Goal: Task Accomplishment & Management: Complete application form

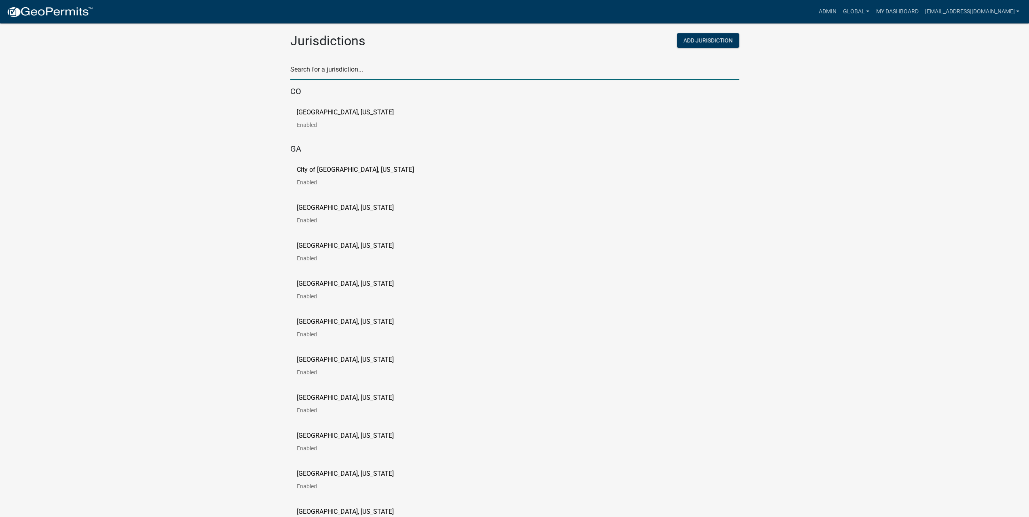
click at [318, 73] on input "text" at bounding box center [514, 72] width 449 height 17
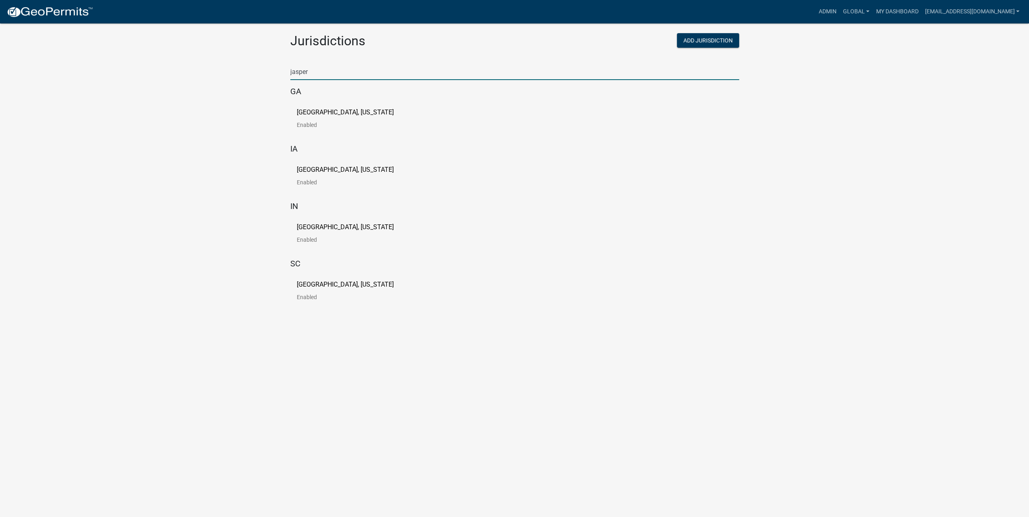
type input "jasper"
click at [333, 168] on p "Jasper County, Iowa" at bounding box center [345, 170] width 97 height 6
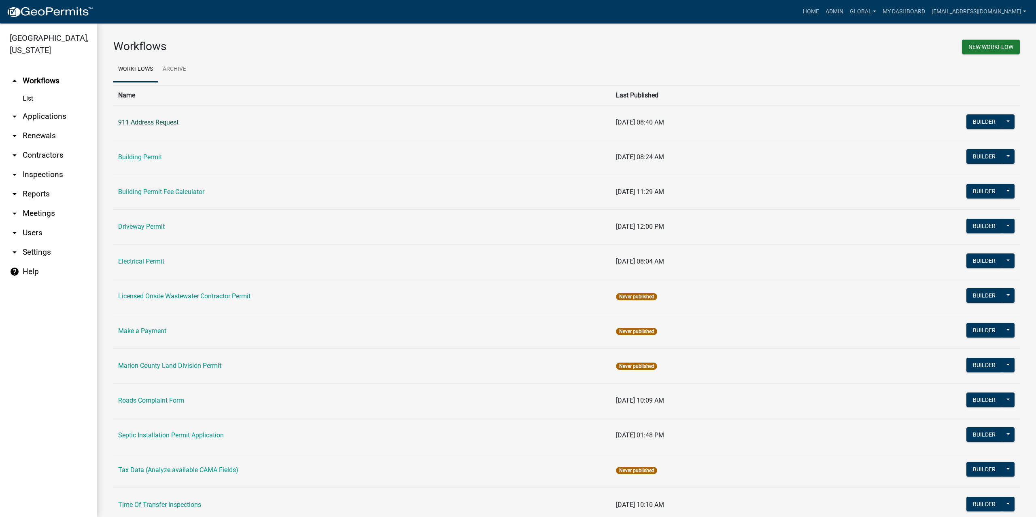
click at [166, 126] on link "911 Address Request" at bounding box center [148, 123] width 60 height 8
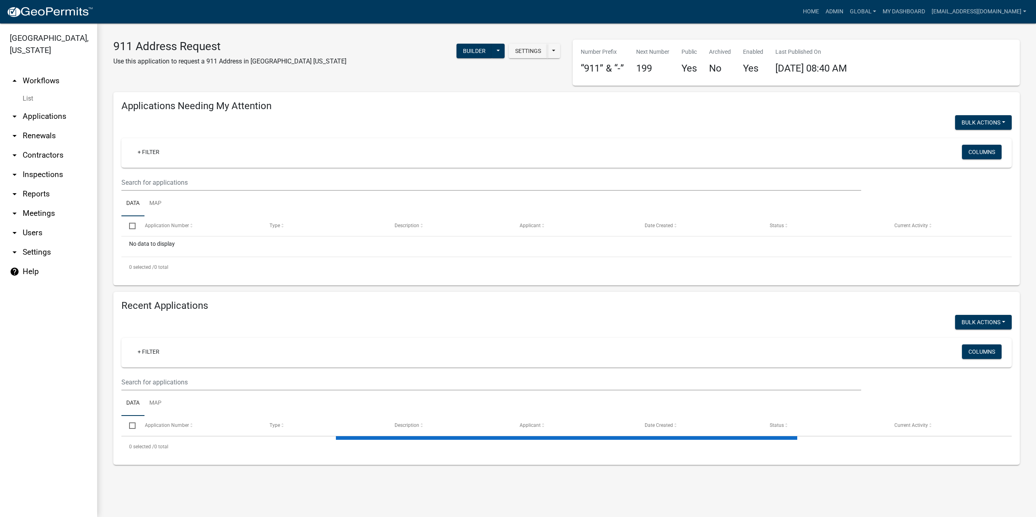
select select "3: 100"
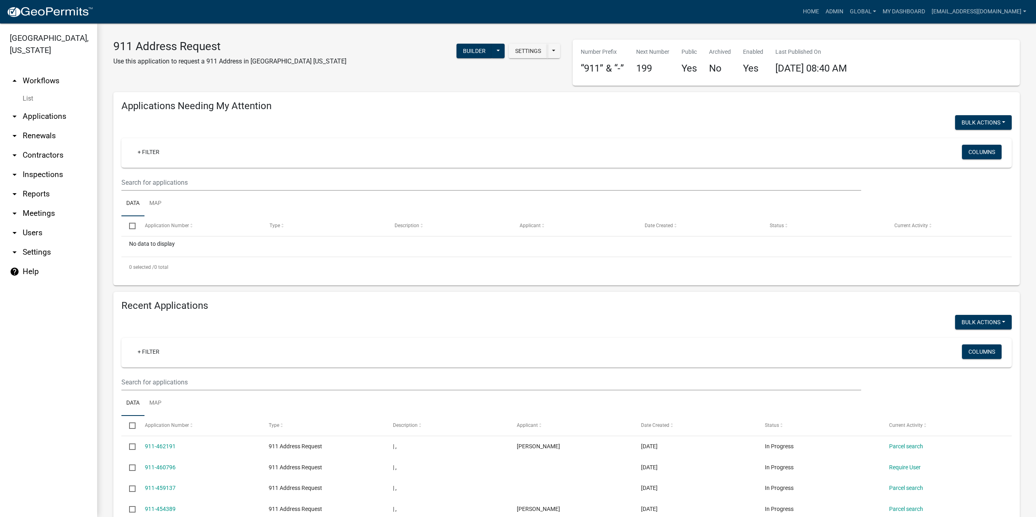
click at [52, 72] on link "arrow_drop_up Workflows" at bounding box center [48, 80] width 97 height 19
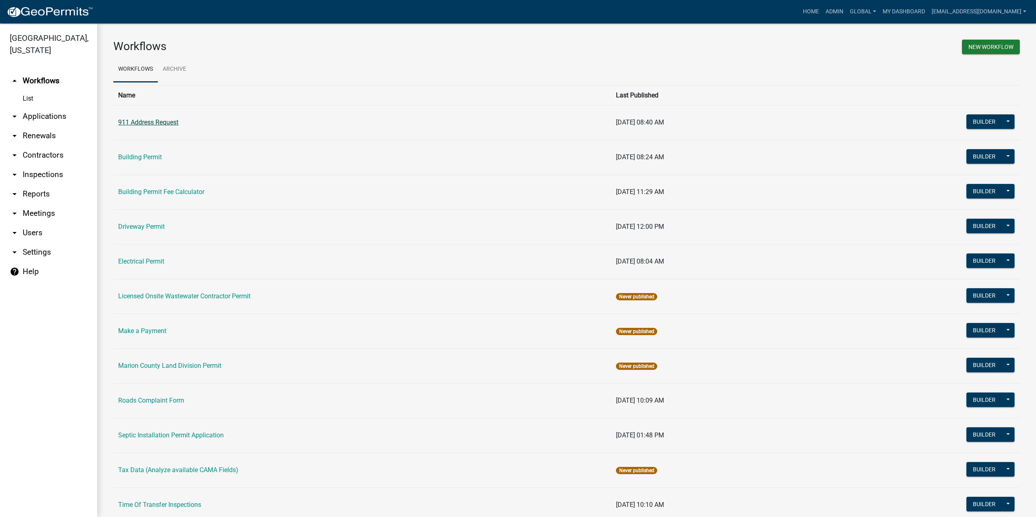
click at [146, 124] on link "911 Address Request" at bounding box center [148, 123] width 60 height 8
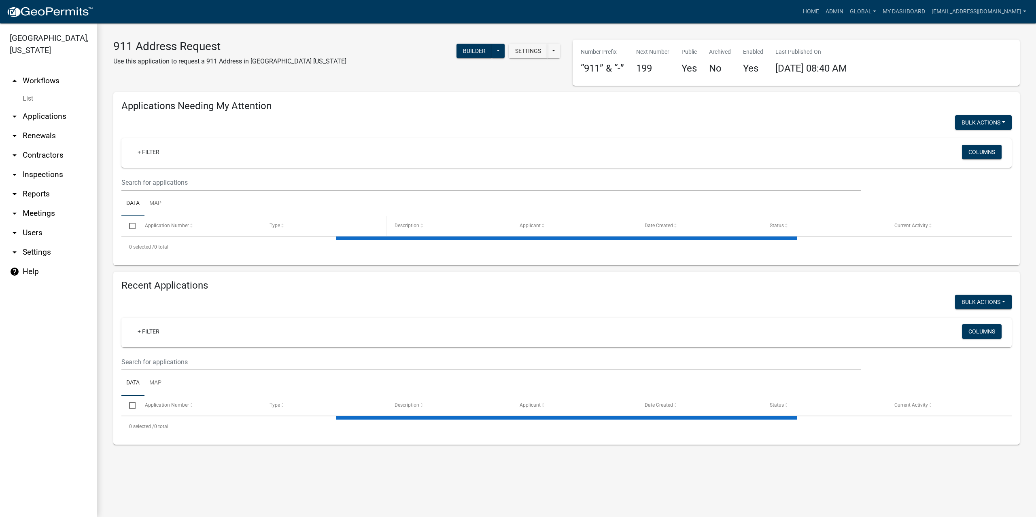
select select "3: 100"
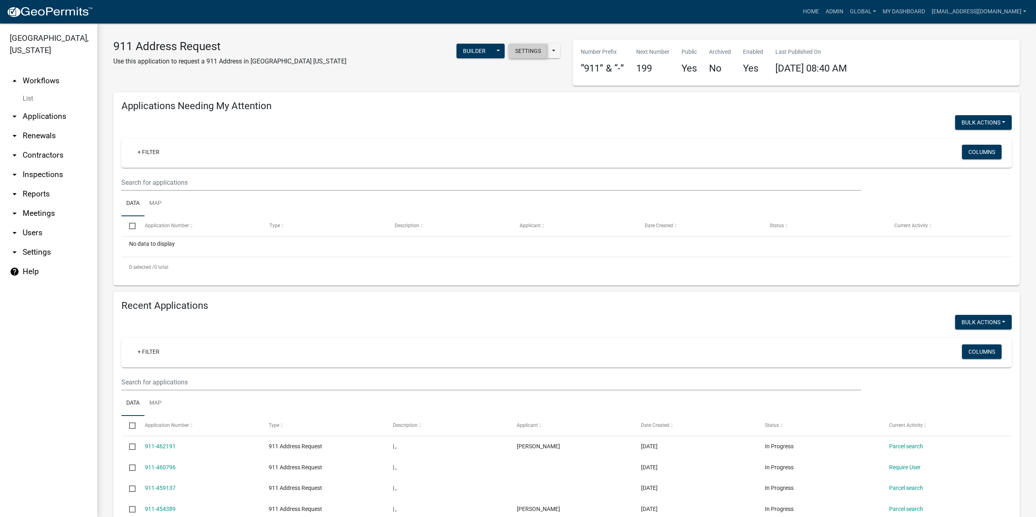
click at [532, 50] on button "Settings" at bounding box center [527, 51] width 39 height 15
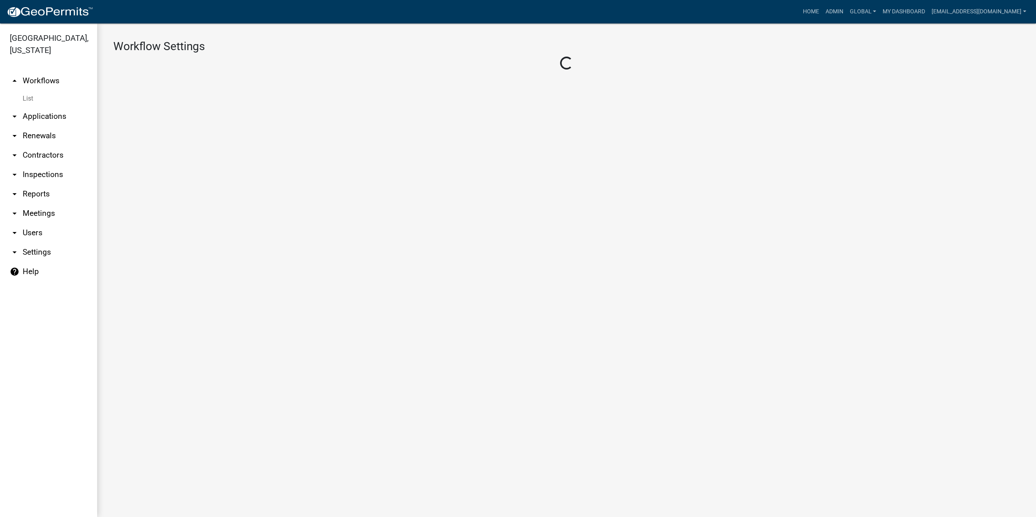
select select "06a67a9a-6f12-4e7e-bc4b-354220d49951"
select select
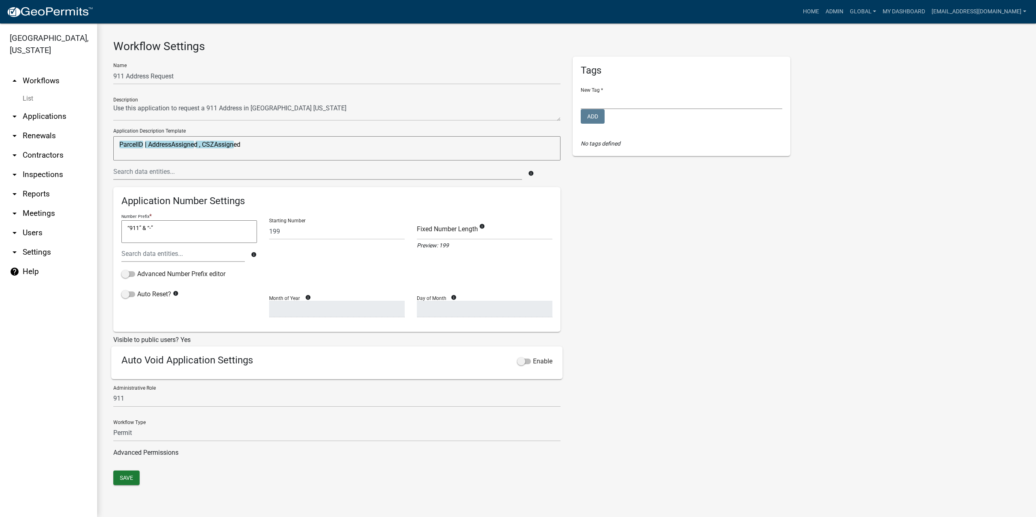
click at [759, 241] on div "Tags New Tag * Engineering Planning & Zoning Add No tags defined" at bounding box center [681, 264] width 230 height 414
click at [641, 316] on div "Tags New Tag * Engineering Planning & Zoning Add No tags defined" at bounding box center [681, 264] width 230 height 414
click at [540, 359] on label "Enable" at bounding box center [534, 362] width 35 height 10
click at [533, 357] on input "Enable" at bounding box center [533, 357] width 0 height 0
select select
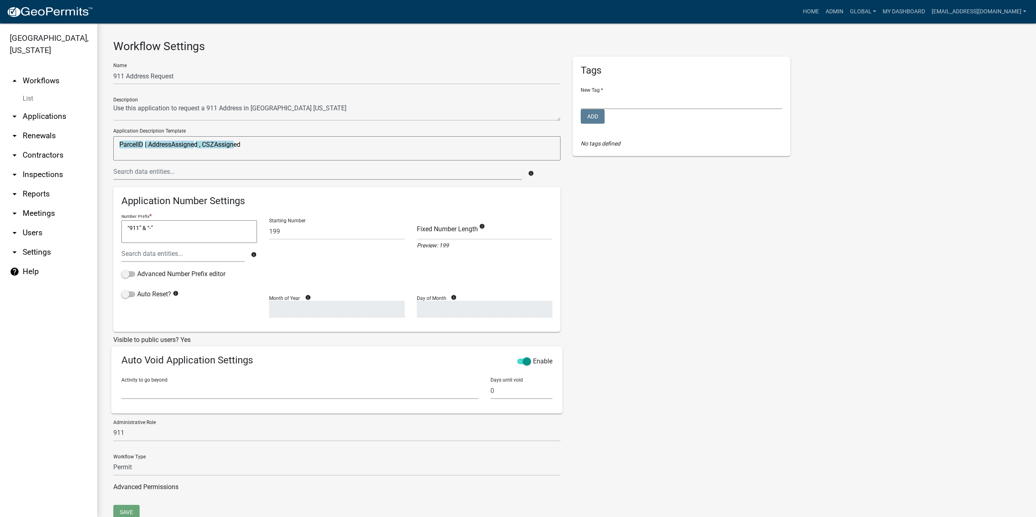
click at [38, 243] on link "arrow_drop_down Settings" at bounding box center [48, 252] width 97 height 19
select select "IA"
select select "Central Standard Time"
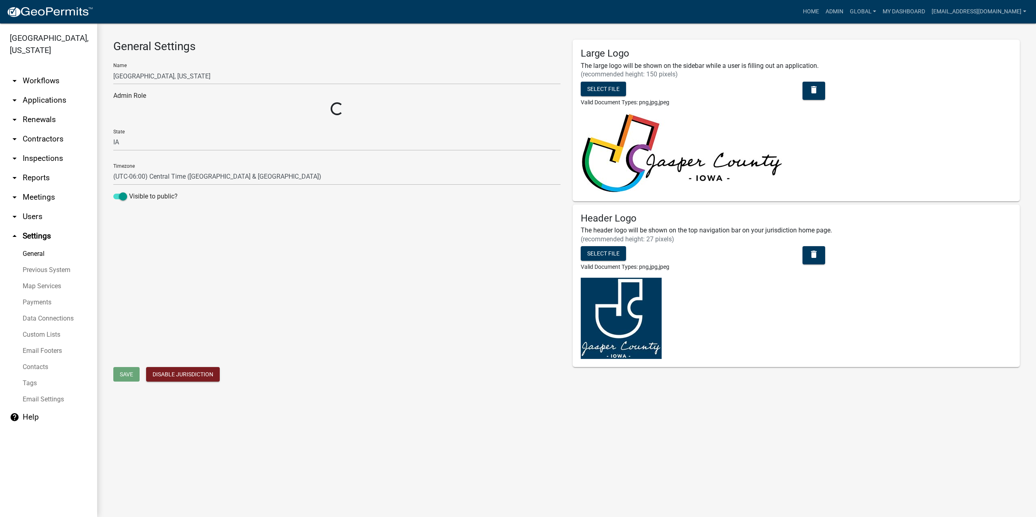
select select "2b8b2721-0fb3-4c05-b1cf-a5b7c2c286a2"
click at [43, 72] on link "arrow_drop_down Workflows" at bounding box center [48, 80] width 97 height 19
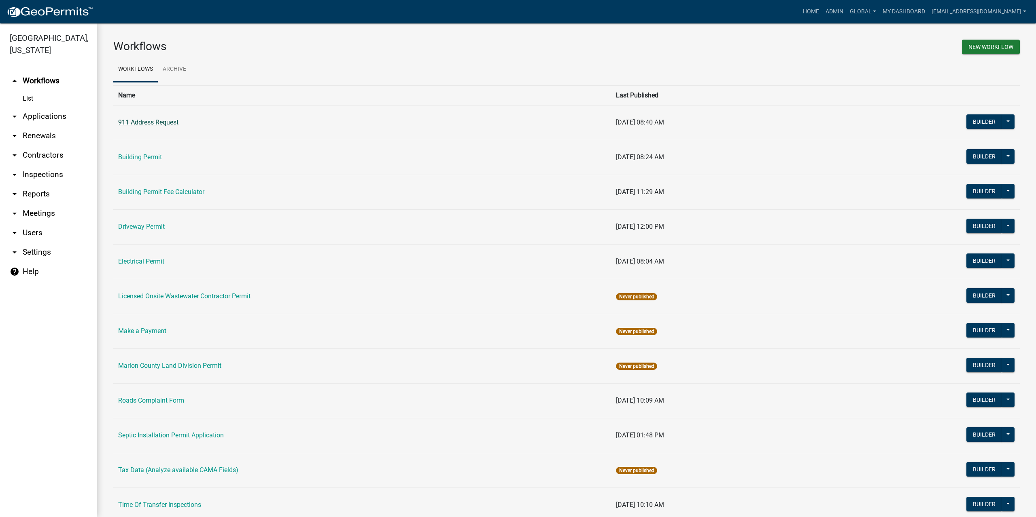
click at [156, 123] on link "911 Address Request" at bounding box center [148, 123] width 60 height 8
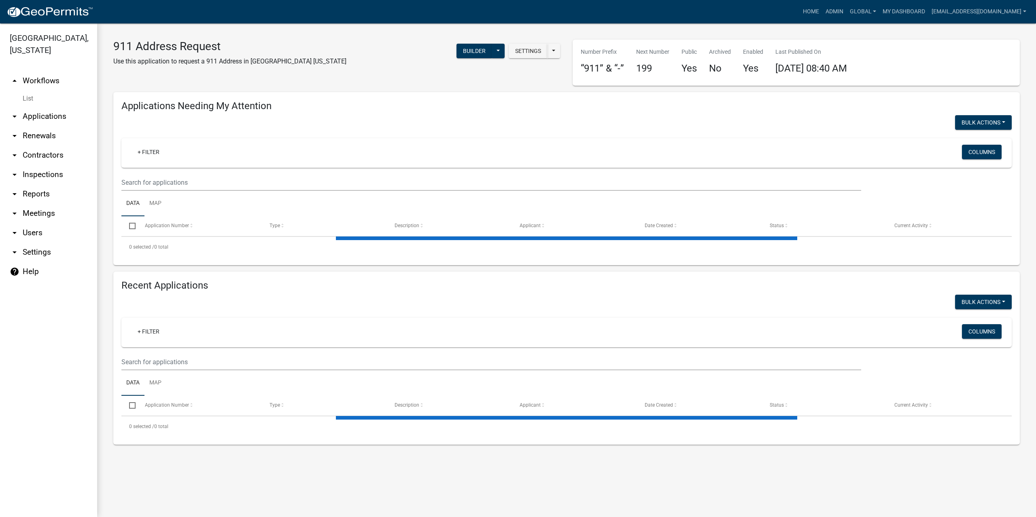
select select "3: 100"
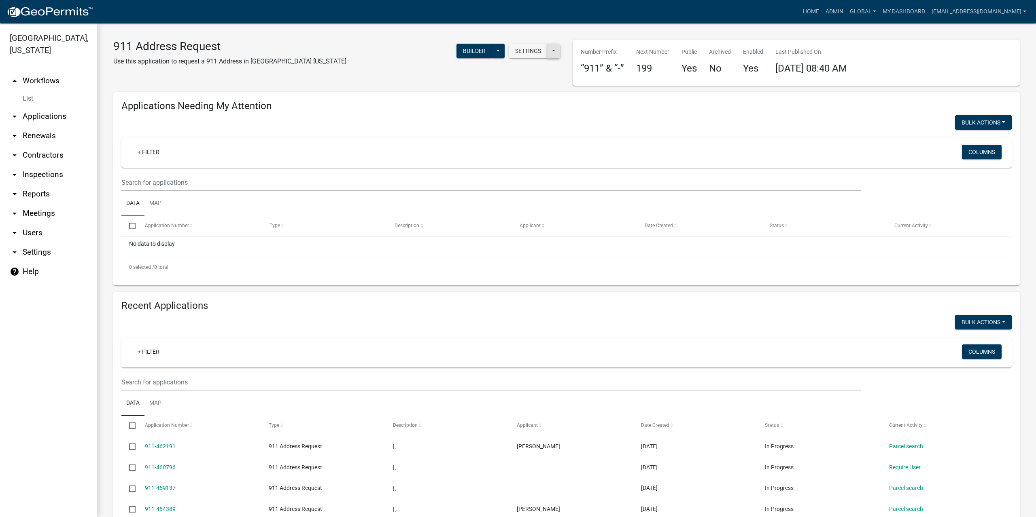
click at [552, 51] on button at bounding box center [553, 51] width 13 height 15
click at [587, 74] on button "Start Application URL" at bounding box center [603, 71] width 113 height 19
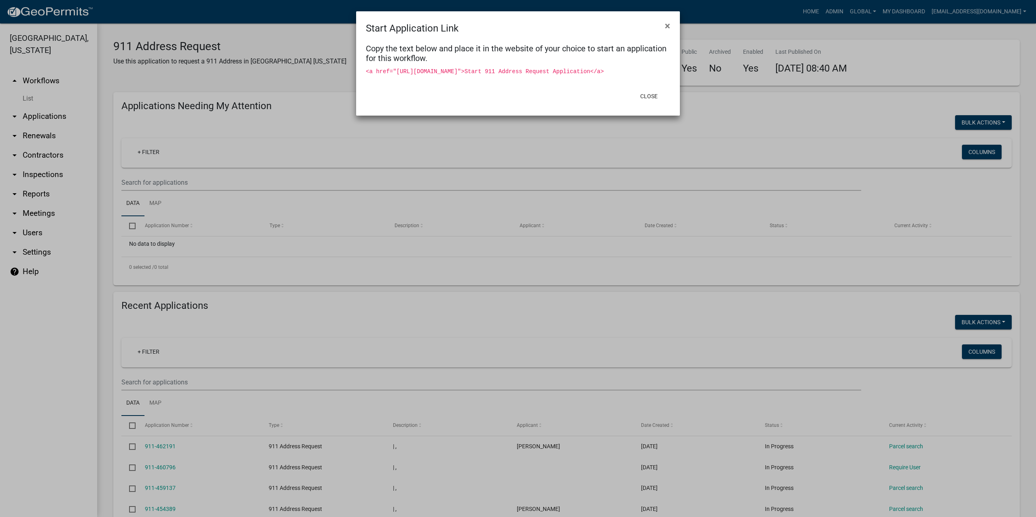
click at [647, 76] on div "<a href="https://permitting-api.schneidergis.com/home/StartWorkflowApplication?…" at bounding box center [518, 71] width 304 height 10
drag, startPoint x: 650, startPoint y: 80, endPoint x: 335, endPoint y: 70, distance: 316.1
click at [335, 70] on ngb-modal-window "Start Application Link × Copy the text below and place it in the website of you…" at bounding box center [518, 258] width 1036 height 517
copy code "<a href="https://permitting-api.schneidergis.com/home/StartWorkflowApplication?…"
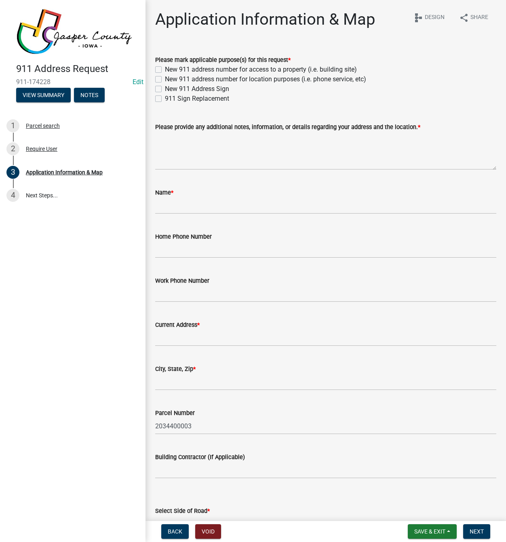
click at [165, 70] on label "New 911 address number for access to a property (i.e. building site)" at bounding box center [261, 70] width 192 height 10
click at [165, 70] on input "New 911 address number for access to a property (i.e. building site)" at bounding box center [167, 67] width 5 height 5
checkbox input "true"
checkbox input "false"
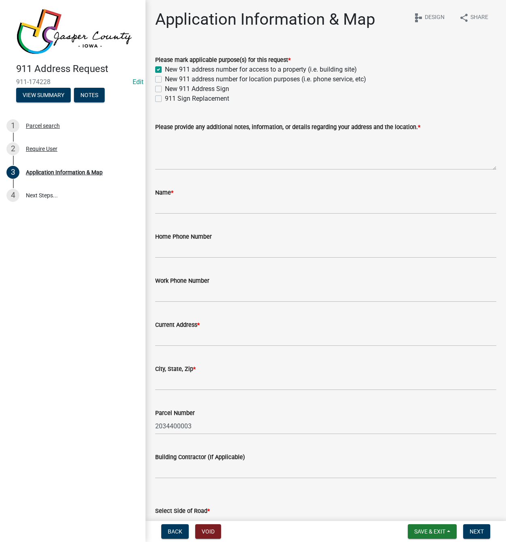
checkbox input "false"
click at [199, 207] on input "Name *" at bounding box center [325, 205] width 341 height 17
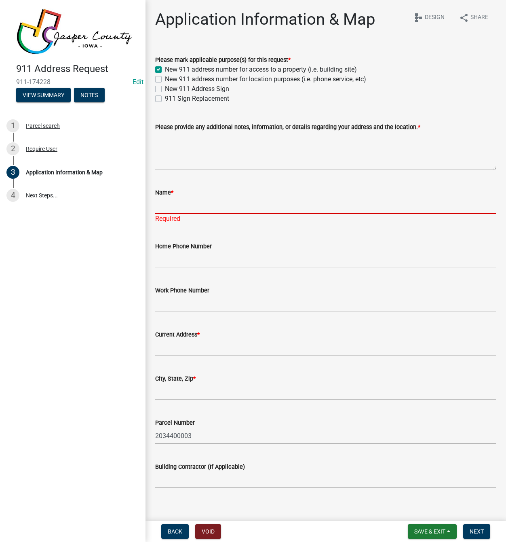
click at [233, 199] on input "Name *" at bounding box center [325, 205] width 341 height 17
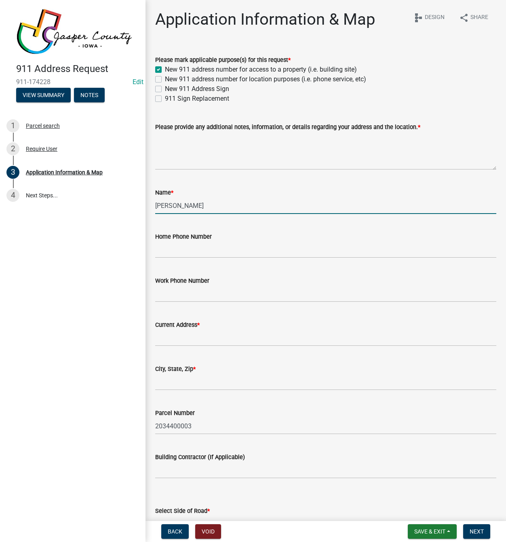
click at [210, 204] on input "Jordon Bo" at bounding box center [325, 205] width 341 height 17
click at [227, 208] on input "Jordon Bor" at bounding box center [325, 205] width 341 height 17
type input "Jordon Borts"
click at [209, 248] on input "Home Phone Number" at bounding box center [325, 249] width 341 height 17
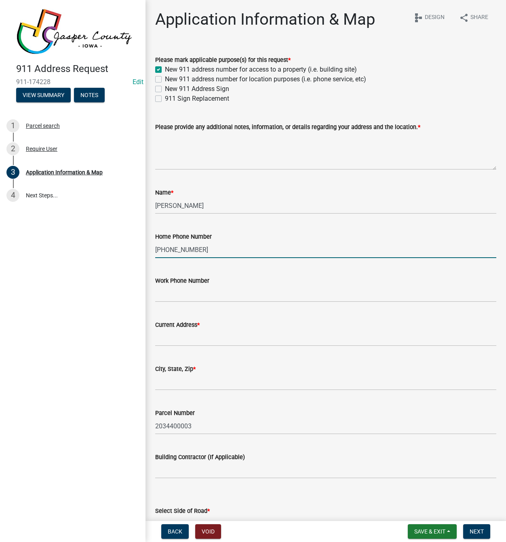
type input "[PHONE_NUMBER]"
click at [196, 340] on input "Current Address *" at bounding box center [325, 338] width 341 height 17
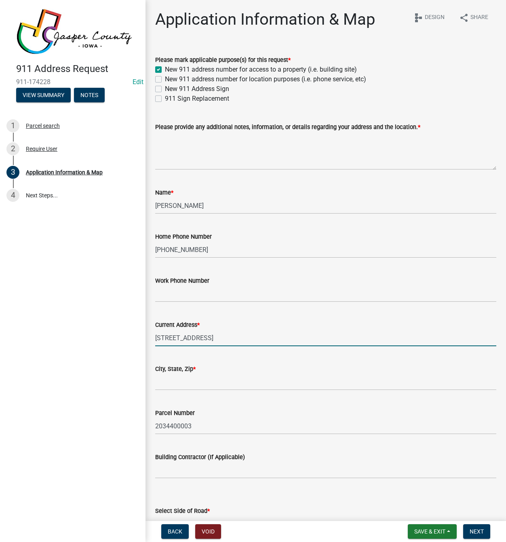
type input "[STREET_ADDRESS]"
click at [255, 379] on input "City, State, Zip *" at bounding box center [325, 382] width 341 height 17
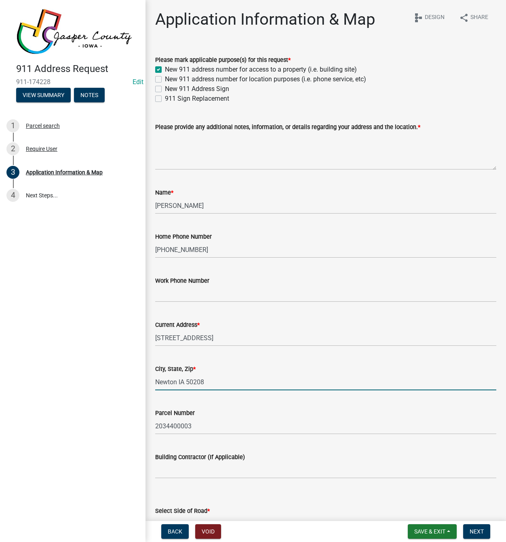
type input "Newton IA 50208"
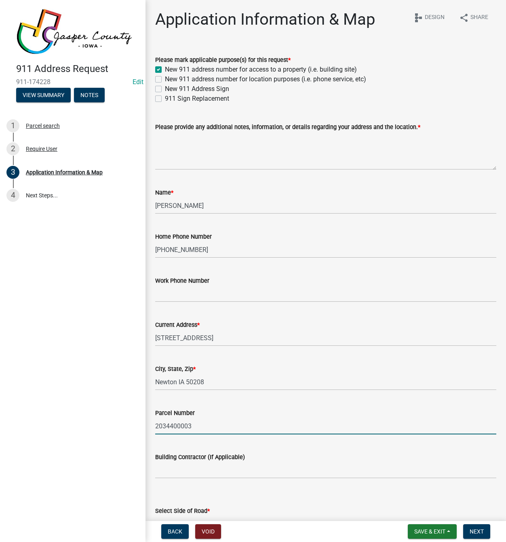
drag, startPoint x: 232, startPoint y: 428, endPoint x: 113, endPoint y: 428, distance: 118.9
click at [113, 428] on div "911 Address Request 911-174228 Edit View Summary Notes 1 Parcel search 2 Requir…" at bounding box center [253, 271] width 506 height 542
type input "2"
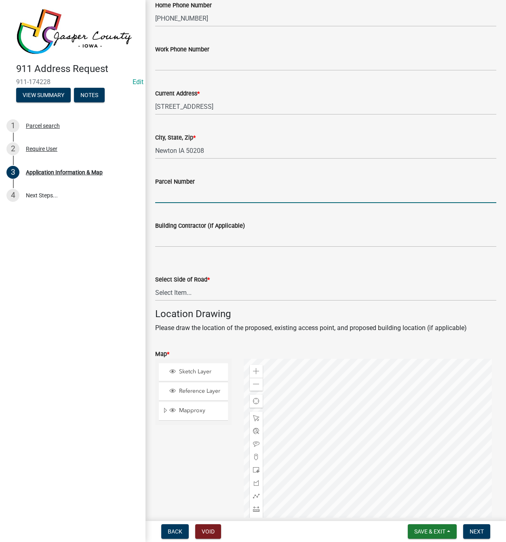
scroll to position [243, 0]
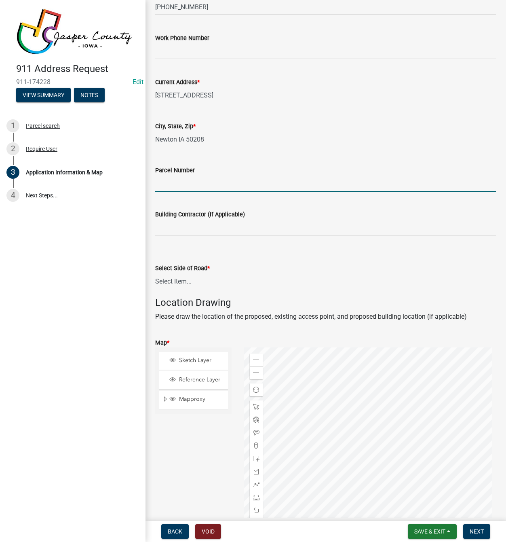
click at [182, 182] on input "Parcel Number" at bounding box center [325, 183] width 341 height 17
type input "0614400016"
click at [244, 229] on input "Building Contractor (If Applicable)" at bounding box center [325, 227] width 341 height 17
click at [197, 282] on select "Select Item... [GEOGRAPHIC_DATA]" at bounding box center [325, 281] width 341 height 17
click at [155, 273] on select "Select Item... [GEOGRAPHIC_DATA]" at bounding box center [325, 281] width 341 height 17
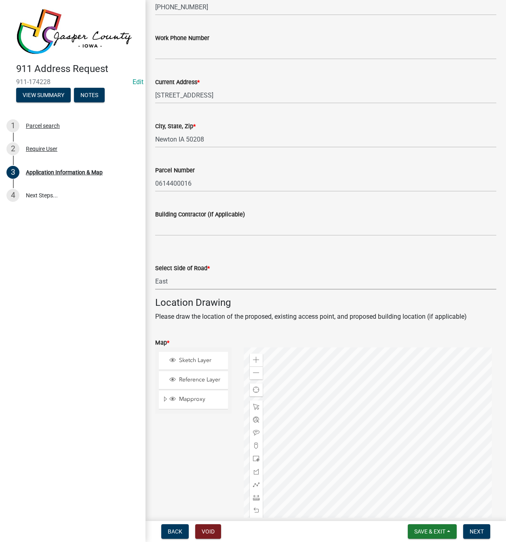
select select "e6b1a67d-ce77-4093-a4ac-4940c5bd1d6f"
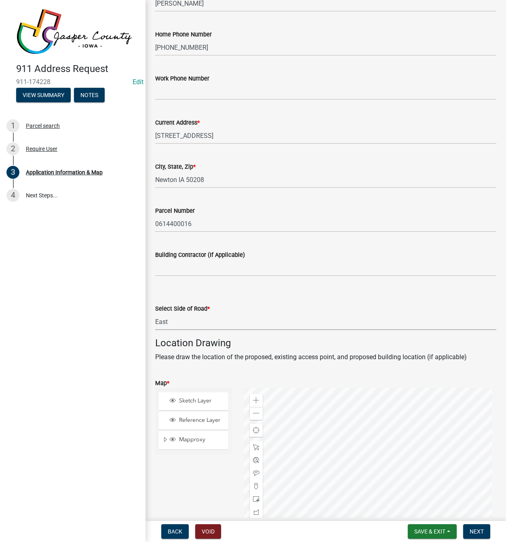
scroll to position [357, 0]
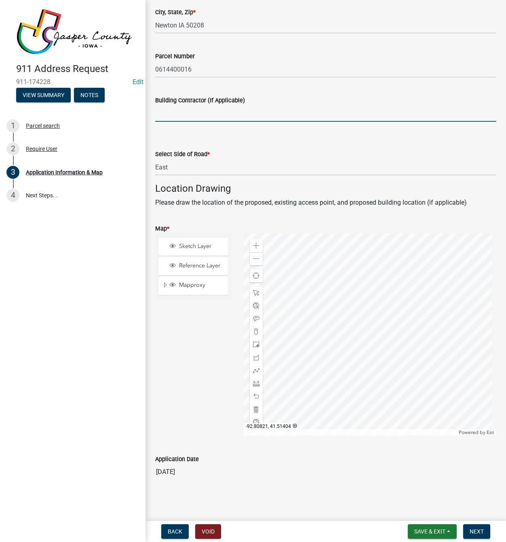
click at [234, 110] on input "Building Contractor (If Applicable)" at bounding box center [325, 113] width 341 height 17
click at [368, 369] on div at bounding box center [370, 334] width 253 height 202
click at [378, 366] on div at bounding box center [370, 334] width 253 height 202
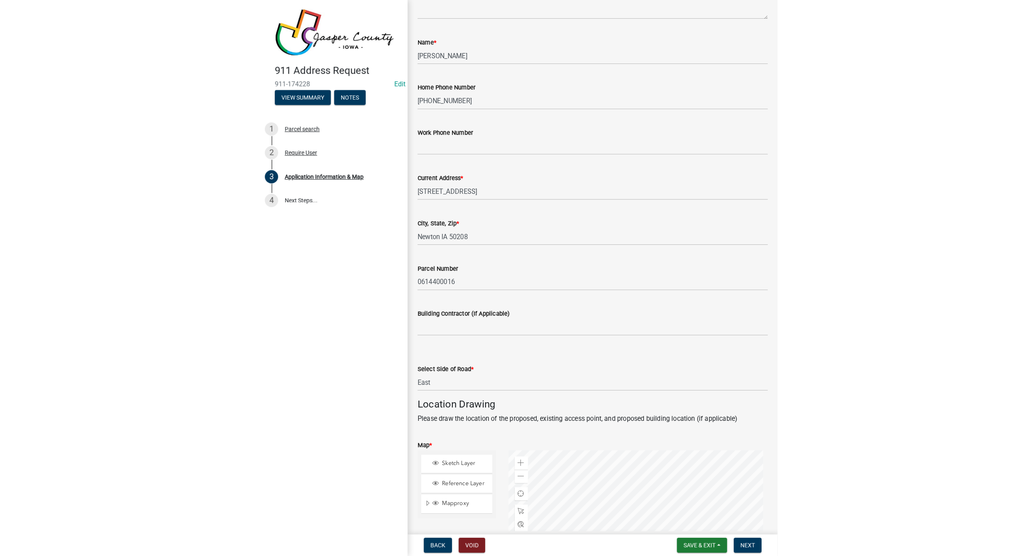
scroll to position [283, 0]
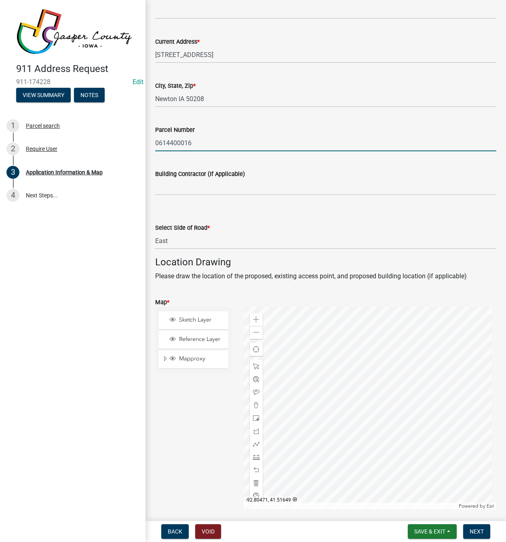
click at [254, 144] on input "0614400016" at bounding box center [325, 143] width 341 height 17
click at [257, 334] on span at bounding box center [256, 332] width 6 height 6
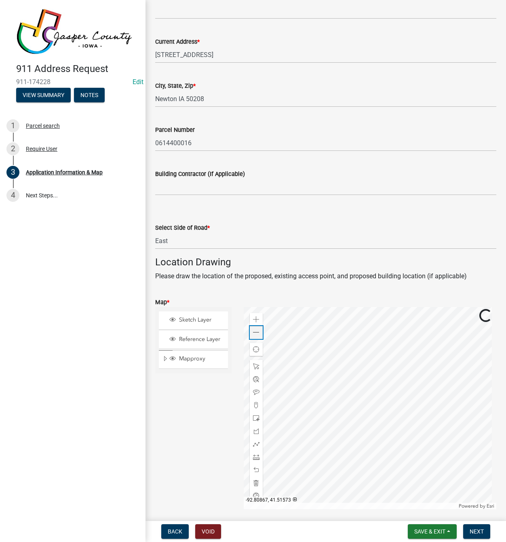
click at [257, 334] on span at bounding box center [256, 332] width 6 height 6
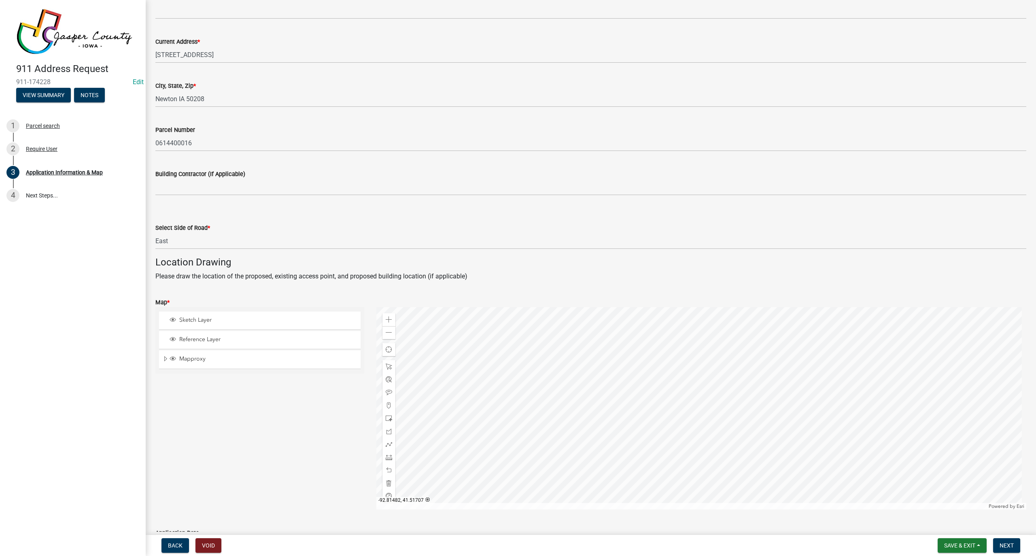
click at [506, 391] on div at bounding box center [701, 408] width 650 height 202
click at [506, 503] on div at bounding box center [701, 408] width 650 height 202
click at [506, 509] on div at bounding box center [701, 408] width 650 height 202
click at [506, 501] on div at bounding box center [701, 408] width 650 height 202
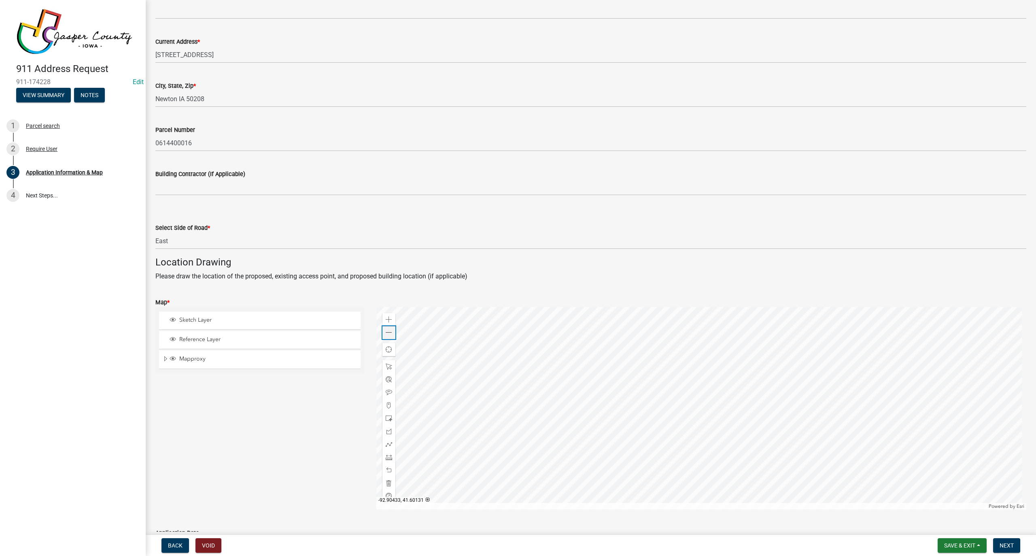
click at [385, 334] on span at bounding box center [388, 332] width 6 height 6
click at [388, 494] on span at bounding box center [388, 496] width 6 height 6
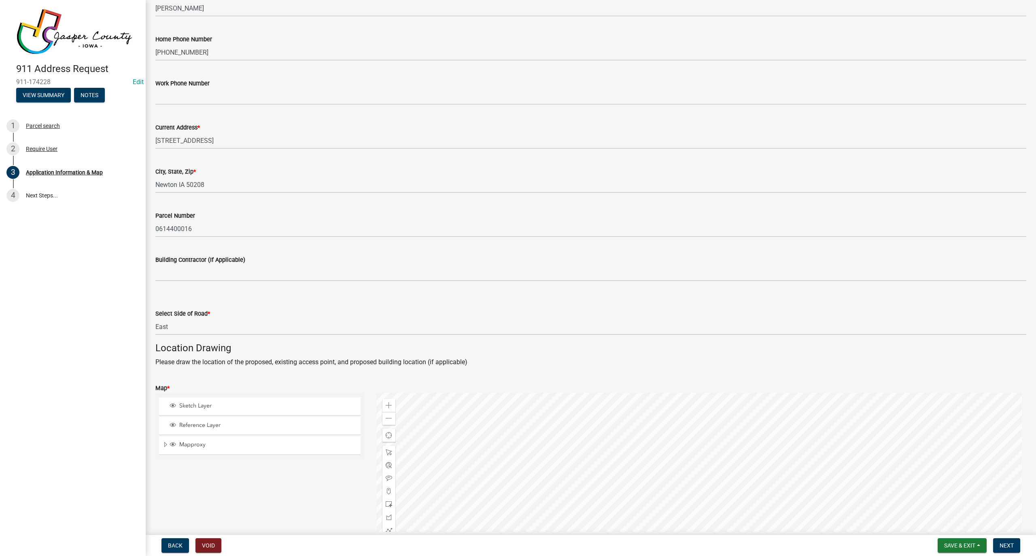
scroll to position [324, 0]
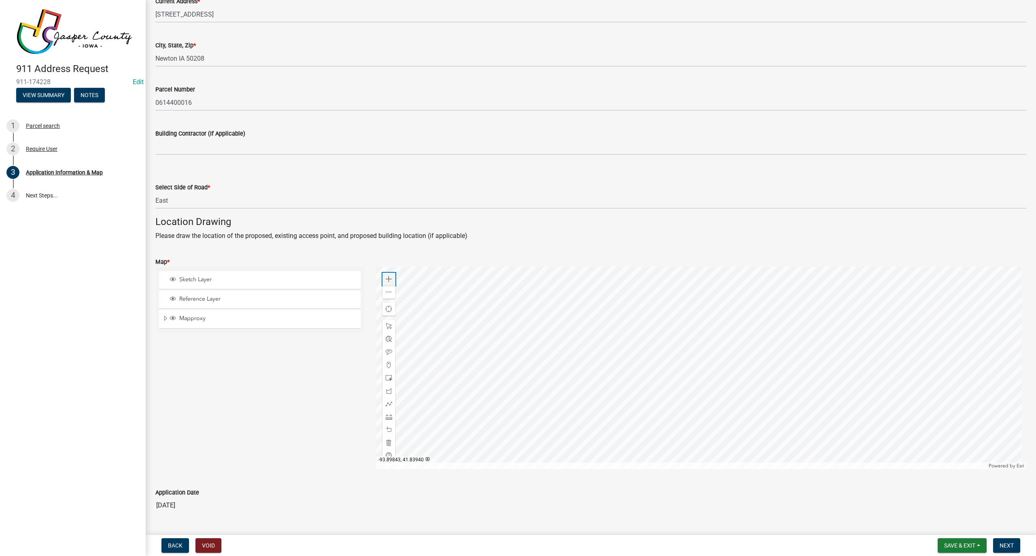
click at [383, 280] on div "Zoom in" at bounding box center [388, 279] width 13 height 13
click at [506, 378] on div at bounding box center [701, 368] width 650 height 202
click at [386, 279] on span at bounding box center [388, 279] width 6 height 6
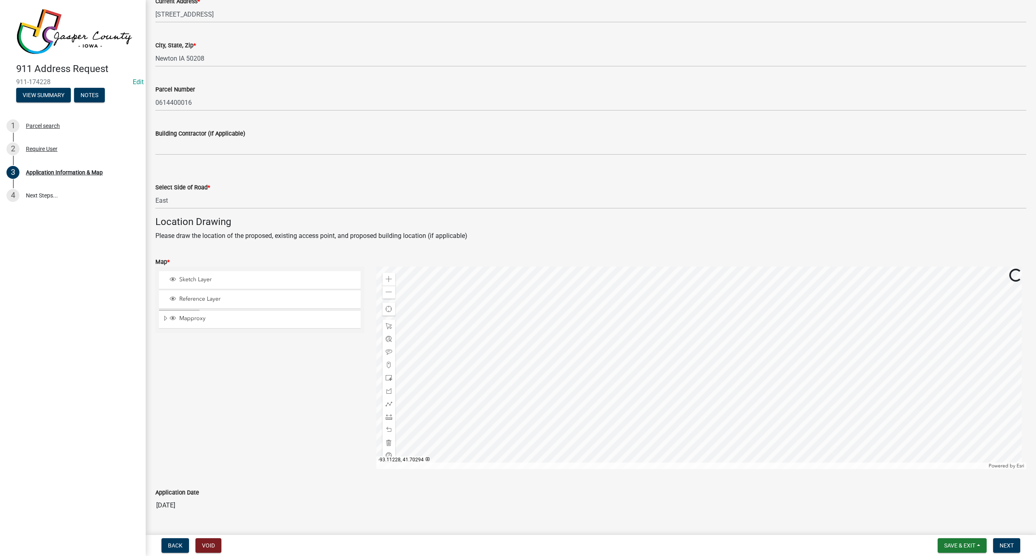
click at [506, 366] on div at bounding box center [701, 368] width 650 height 202
click at [506, 348] on div at bounding box center [701, 368] width 650 height 202
click at [477, 384] on div at bounding box center [701, 368] width 650 height 202
click at [429, 438] on div at bounding box center [701, 368] width 650 height 202
click at [506, 337] on div at bounding box center [701, 368] width 650 height 202
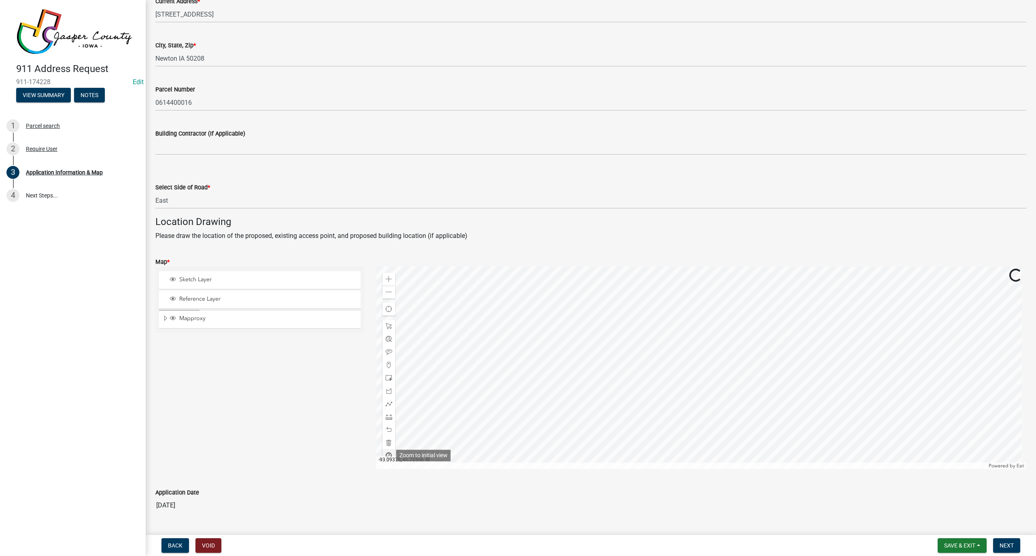
click at [387, 453] on span at bounding box center [388, 455] width 6 height 6
click at [386, 279] on span at bounding box center [388, 279] width 6 height 6
click at [506, 347] on div at bounding box center [701, 368] width 650 height 202
click at [385, 279] on span at bounding box center [388, 279] width 6 height 6
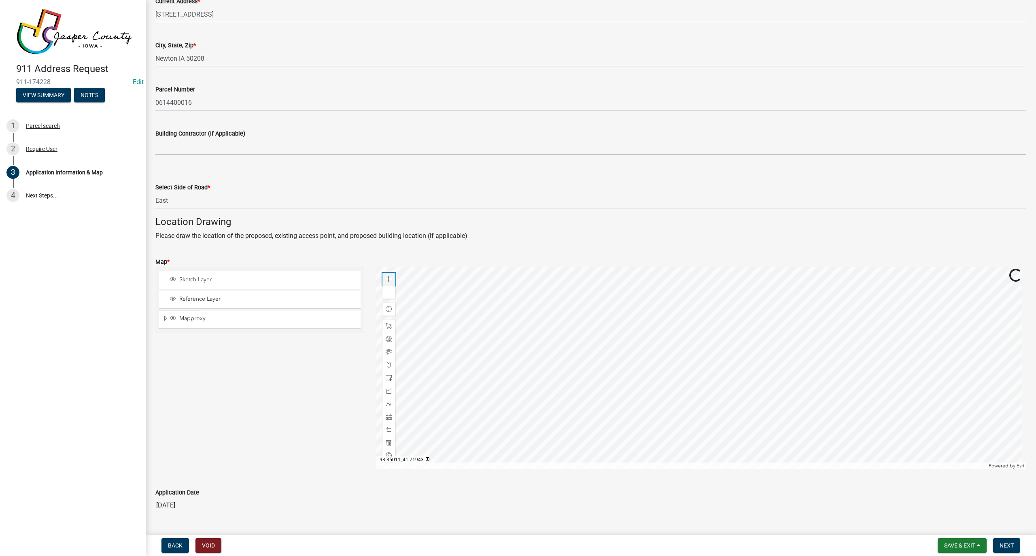
click at [385, 279] on span at bounding box center [388, 279] width 6 height 6
click at [506, 338] on div at bounding box center [701, 368] width 650 height 202
click at [506, 415] on div at bounding box center [701, 368] width 650 height 202
click at [506, 354] on div at bounding box center [701, 368] width 650 height 202
click at [388, 281] on span at bounding box center [388, 279] width 6 height 6
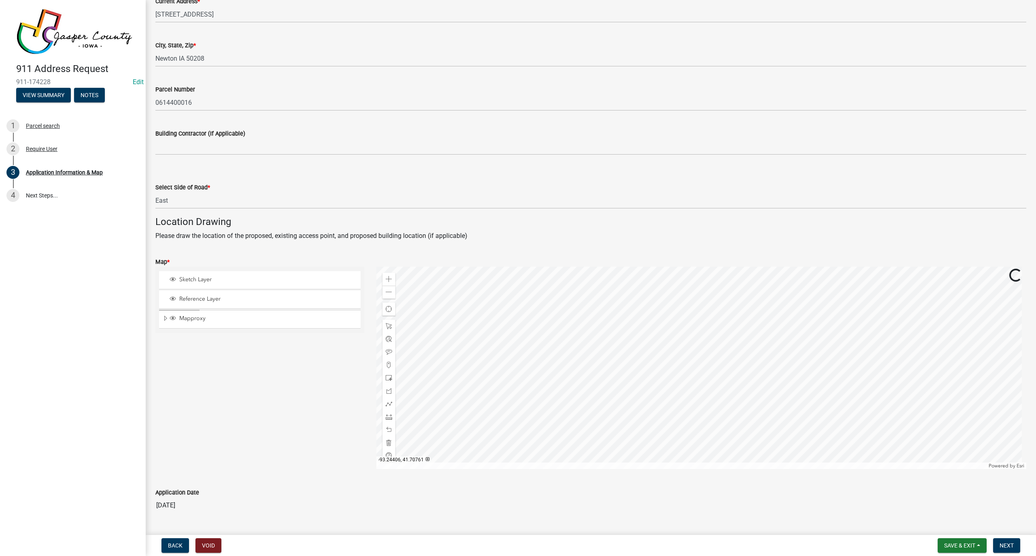
click at [506, 360] on div at bounding box center [701, 368] width 650 height 202
click at [506, 395] on div at bounding box center [701, 368] width 650 height 202
click at [506, 426] on div at bounding box center [701, 368] width 650 height 202
click at [506, 385] on div at bounding box center [701, 368] width 650 height 202
click at [385, 281] on span at bounding box center [388, 279] width 6 height 6
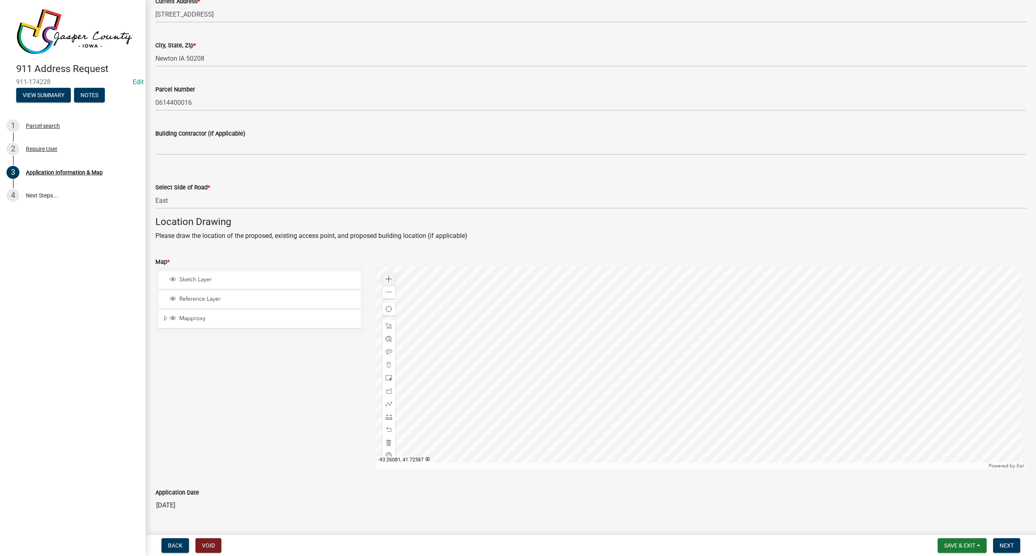
click at [506, 383] on div at bounding box center [701, 368] width 650 height 202
click at [506, 412] on div at bounding box center [701, 368] width 650 height 202
click at [506, 437] on div at bounding box center [701, 368] width 650 height 202
click at [506, 406] on div at bounding box center [701, 368] width 650 height 202
click at [390, 363] on div at bounding box center [388, 364] width 13 height 13
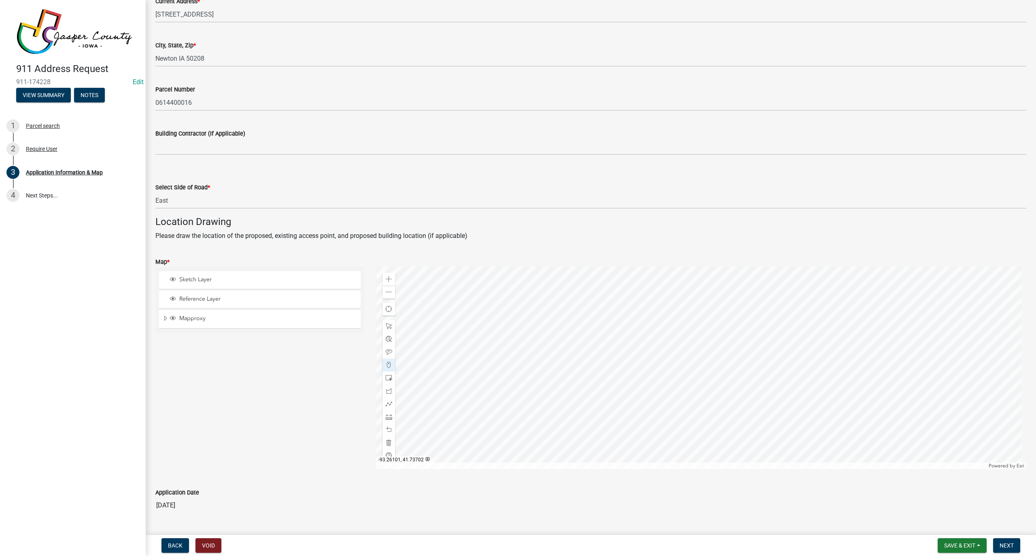
click at [506, 381] on div at bounding box center [701, 368] width 650 height 202
click at [506, 542] on span "Next" at bounding box center [1006, 545] width 14 height 6
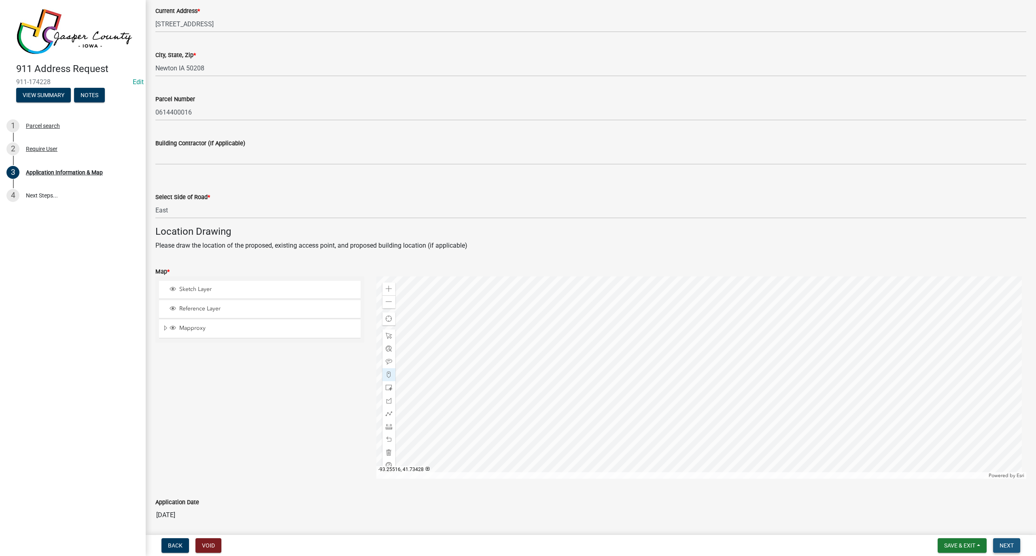
scroll to position [333, 0]
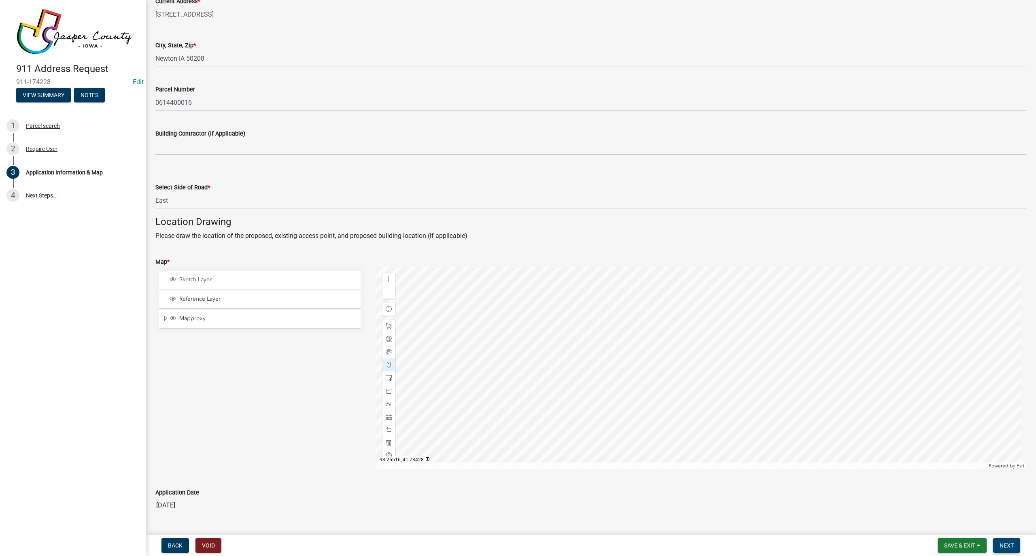
click at [506, 542] on span "Next" at bounding box center [1006, 545] width 14 height 6
click at [182, 504] on input "11/13/2023" at bounding box center [590, 505] width 871 height 16
drag, startPoint x: 217, startPoint y: 505, endPoint x: 96, endPoint y: 500, distance: 120.6
click at [96, 500] on div "911 Address Request 911-174228 Edit View Summary Notes 1 Parcel search 2 Requir…" at bounding box center [518, 278] width 1036 height 556
click at [241, 503] on input "11/13/2023" at bounding box center [590, 505] width 871 height 16
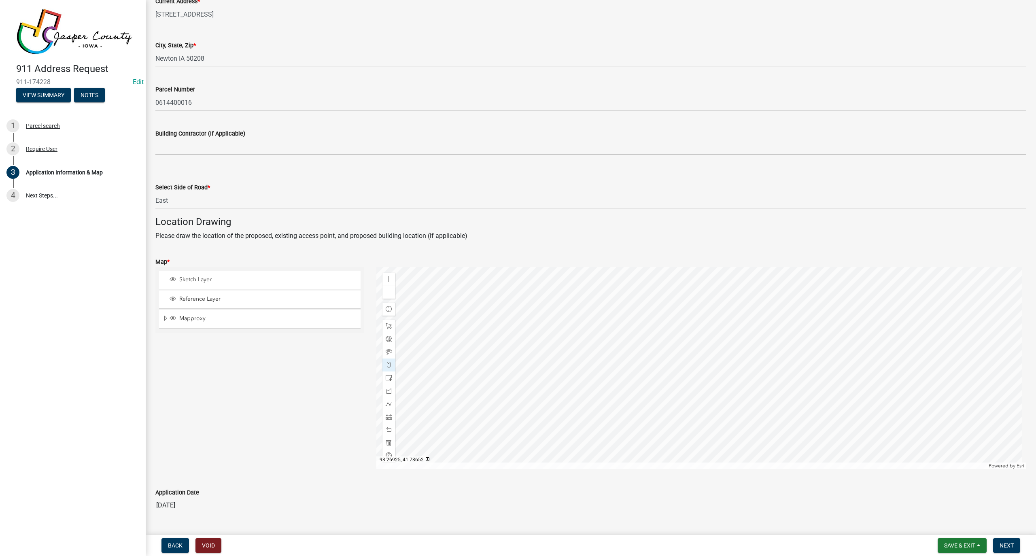
click at [195, 502] on input "11/13/2023" at bounding box center [590, 505] width 871 height 16
click at [194, 503] on input "11/13/2023" at bounding box center [590, 505] width 871 height 16
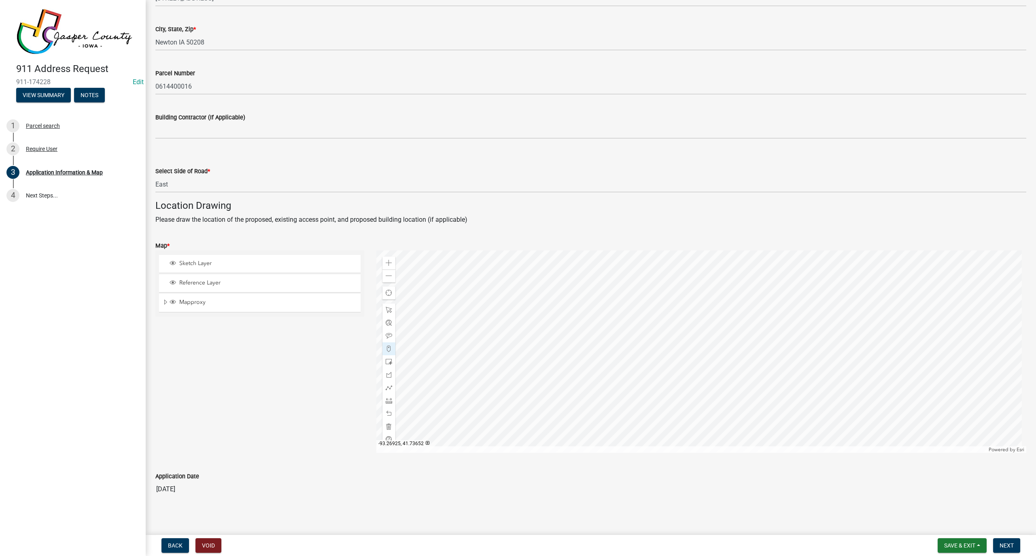
scroll to position [353, 0]
click at [197, 459] on div "Application Date 11/13/2023" at bounding box center [590, 475] width 871 height 37
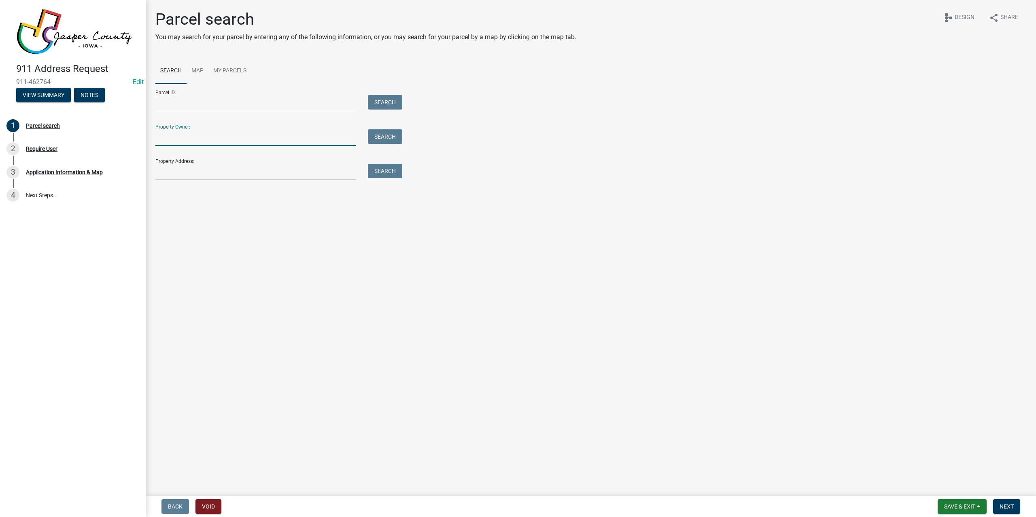
click at [176, 140] on input "Property Owner:" at bounding box center [255, 137] width 200 height 17
click at [217, 106] on input "Parcel ID:" at bounding box center [255, 103] width 200 height 17
click at [384, 105] on button "Search" at bounding box center [385, 102] width 34 height 15
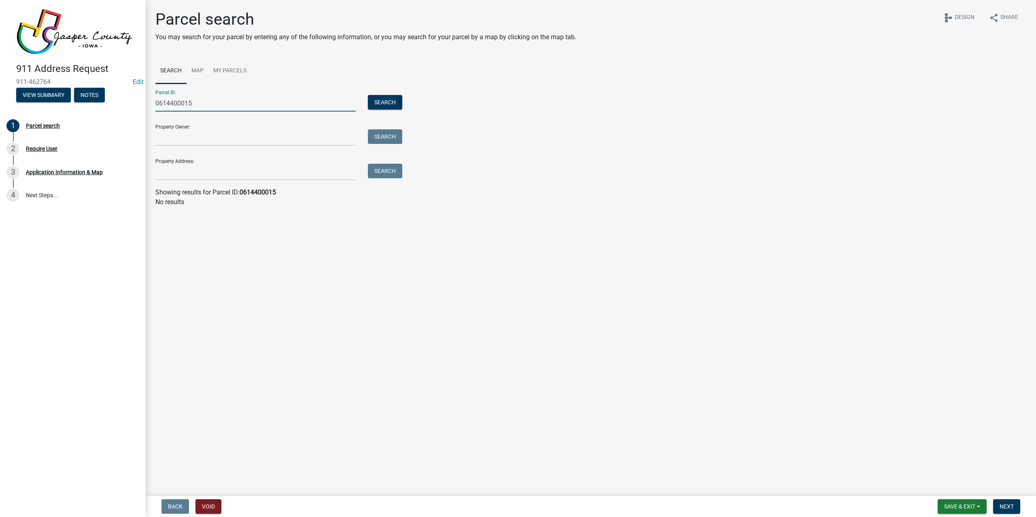
drag, startPoint x: 195, startPoint y: 102, endPoint x: 189, endPoint y: 102, distance: 6.5
click at [189, 102] on input "0614400015" at bounding box center [255, 103] width 200 height 17
type input "0614400013"
click at [383, 107] on button "Search" at bounding box center [385, 102] width 34 height 15
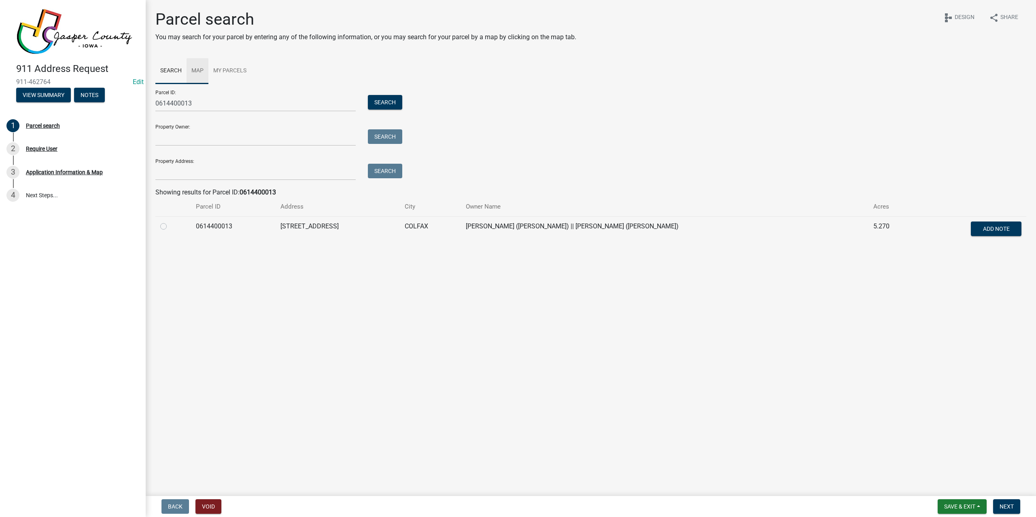
click at [201, 74] on link "Map" at bounding box center [197, 71] width 22 height 26
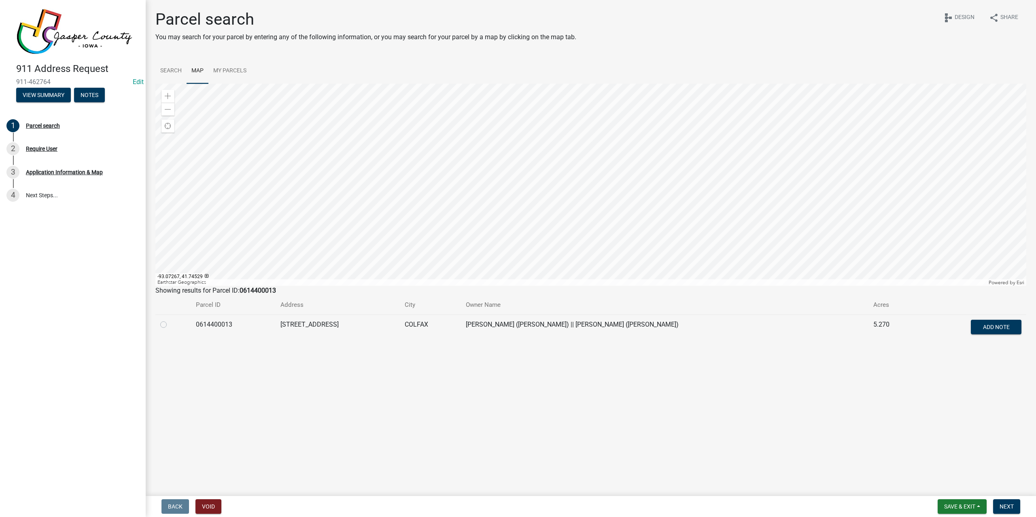
click at [564, 180] on div at bounding box center [590, 185] width 871 height 202
click at [169, 97] on span at bounding box center [168, 96] width 6 height 6
click at [413, 199] on div at bounding box center [590, 185] width 871 height 202
click at [170, 99] on span at bounding box center [168, 96] width 6 height 6
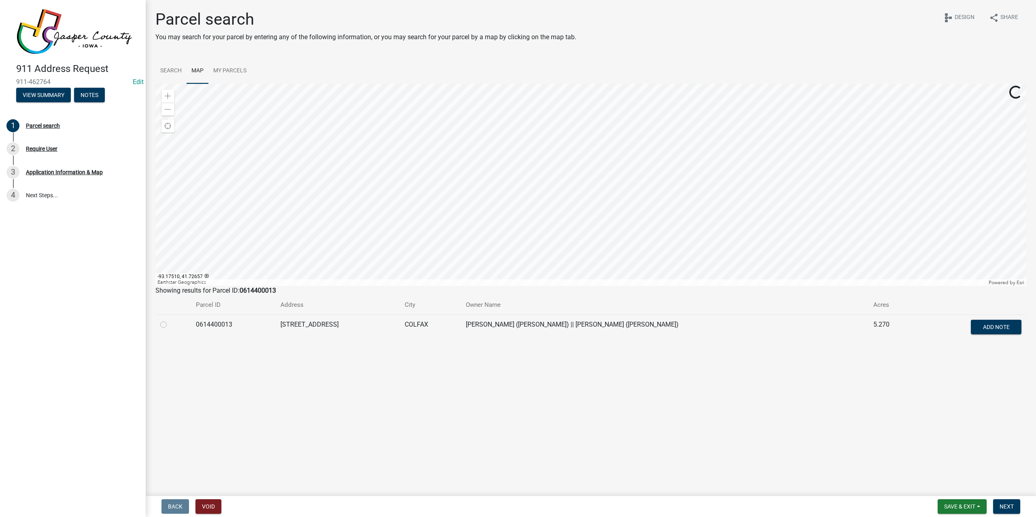
click at [421, 175] on div at bounding box center [590, 185] width 871 height 202
click at [170, 97] on span at bounding box center [168, 96] width 6 height 6
click at [537, 145] on div at bounding box center [590, 185] width 871 height 202
click at [555, 175] on div at bounding box center [590, 185] width 871 height 202
click at [165, 109] on span at bounding box center [168, 109] width 6 height 6
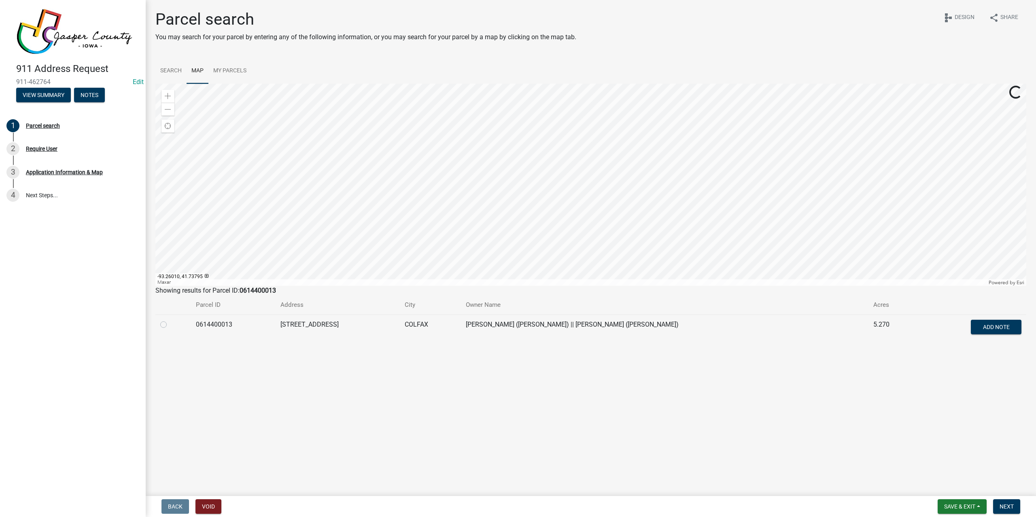
click at [472, 136] on div at bounding box center [590, 185] width 871 height 202
click at [505, 181] on div at bounding box center [590, 185] width 871 height 202
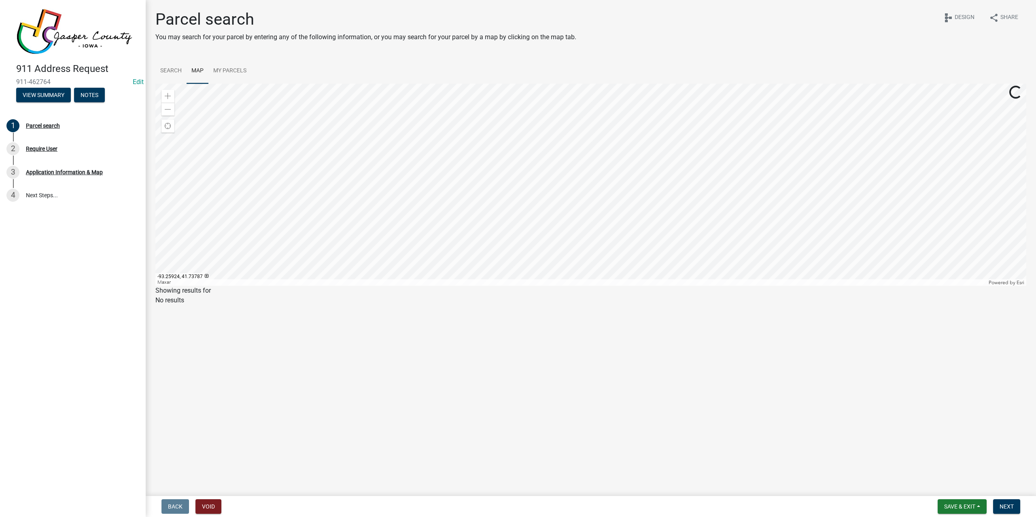
click at [505, 140] on div at bounding box center [590, 185] width 871 height 202
click at [1011, 509] on span "Next" at bounding box center [1006, 507] width 14 height 6
click at [463, 110] on div at bounding box center [590, 185] width 871 height 202
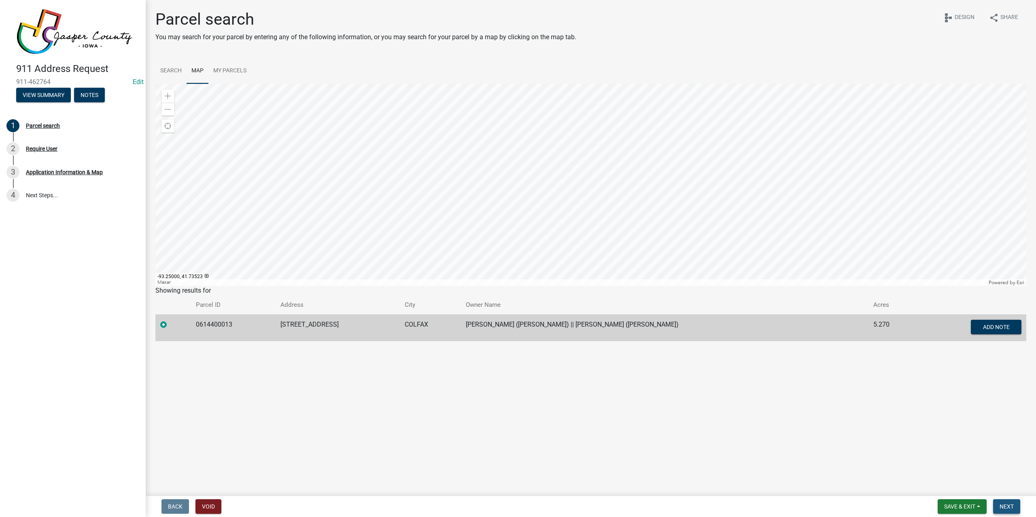
click at [1007, 507] on span "Next" at bounding box center [1006, 507] width 14 height 6
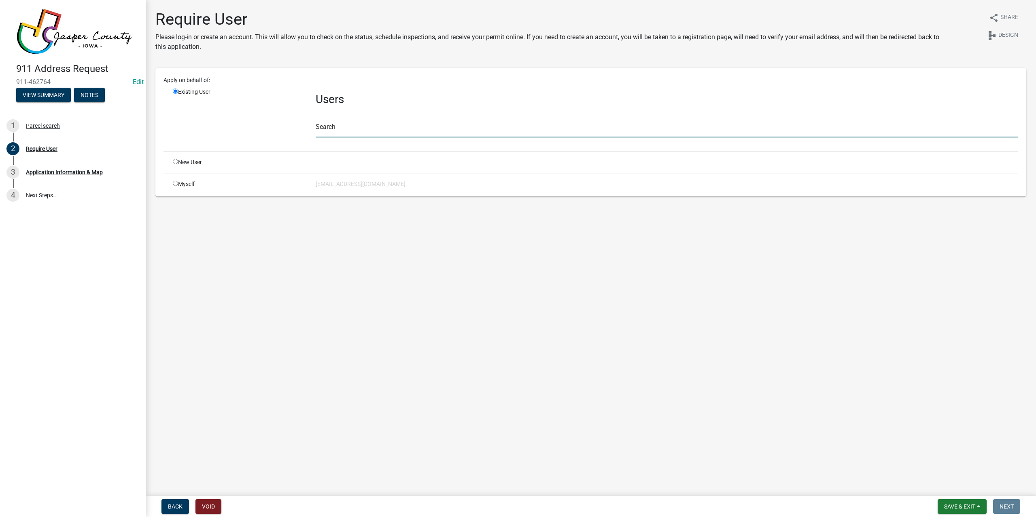
click at [336, 121] on input "text" at bounding box center [667, 129] width 702 height 17
click at [345, 128] on input "text" at bounding box center [667, 129] width 702 height 17
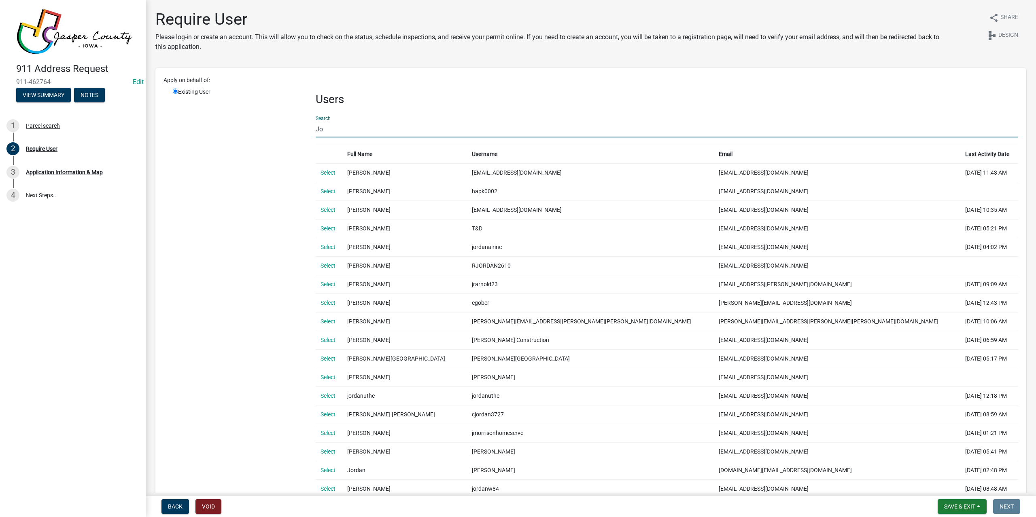
type input "J"
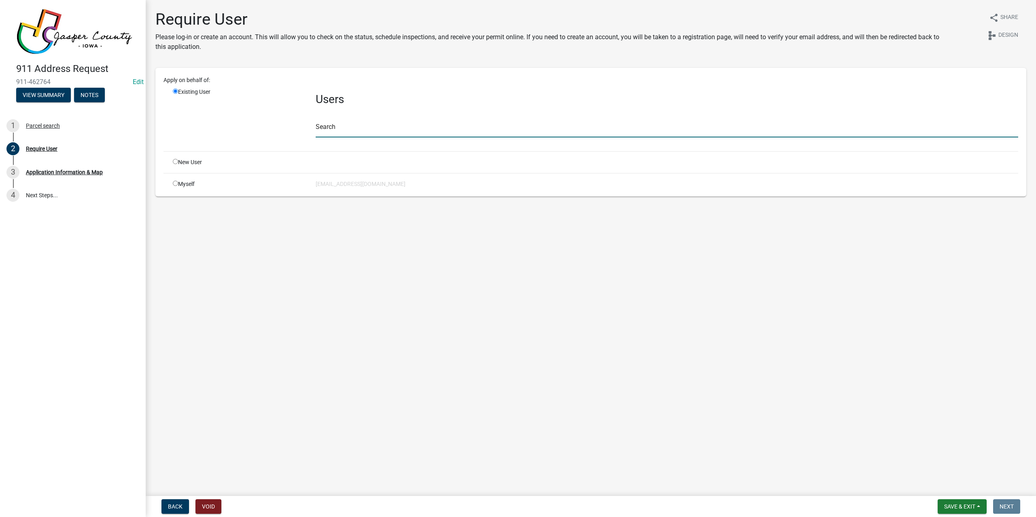
click at [371, 125] on input "text" at bounding box center [667, 129] width 702 height 17
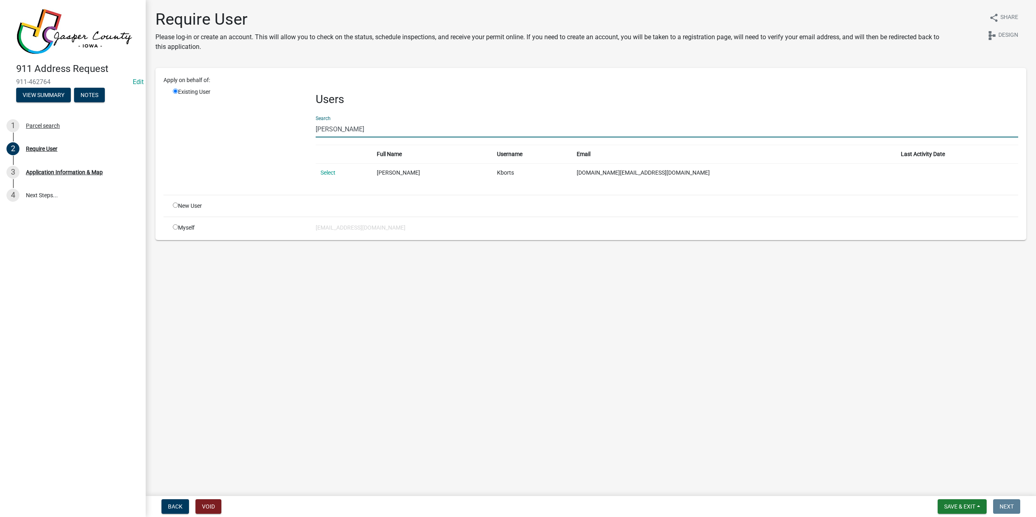
type input "borts"
click at [173, 228] on input "radio" at bounding box center [175, 227] width 5 height 5
radio input "true"
radio input "false"
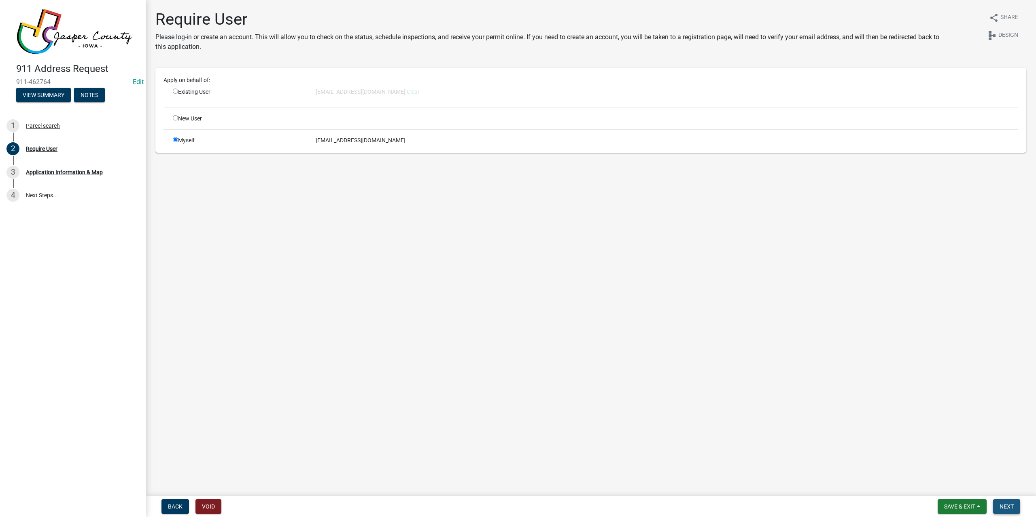
click at [1010, 508] on span "Next" at bounding box center [1006, 507] width 14 height 6
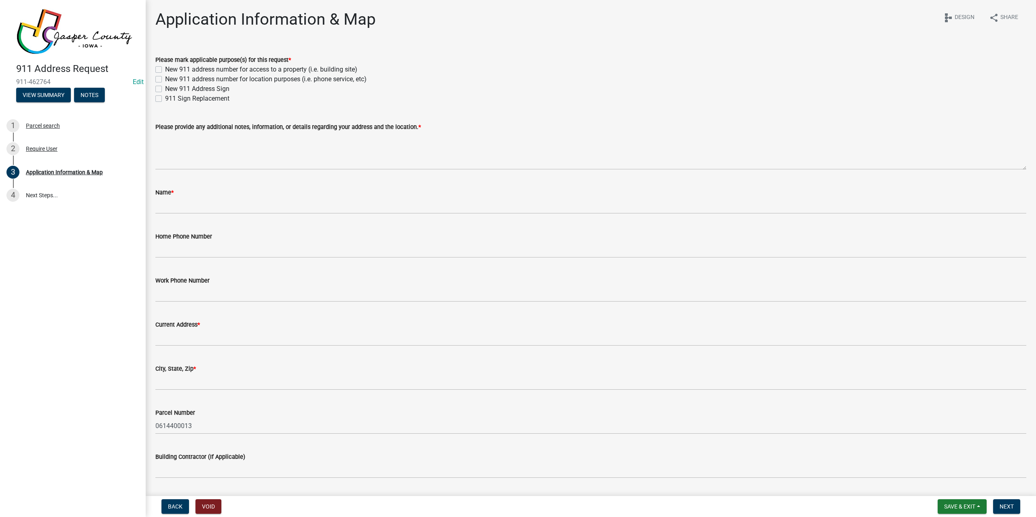
click at [195, 68] on label "New 911 address number for access to a property (i.e. building site)" at bounding box center [261, 70] width 192 height 10
click at [170, 68] on input "New 911 address number for access to a property (i.e. building site)" at bounding box center [167, 67] width 5 height 5
checkbox input "true"
checkbox input "false"
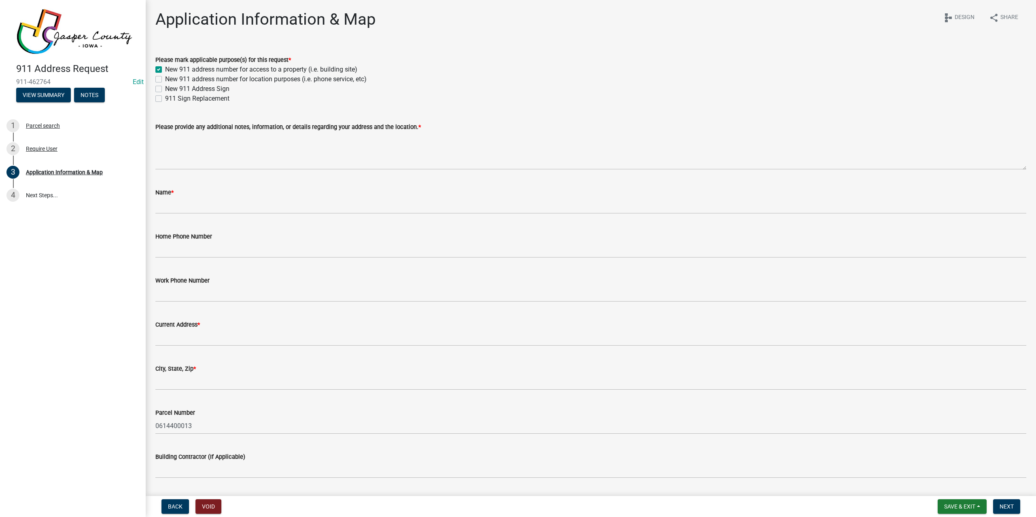
checkbox input "false"
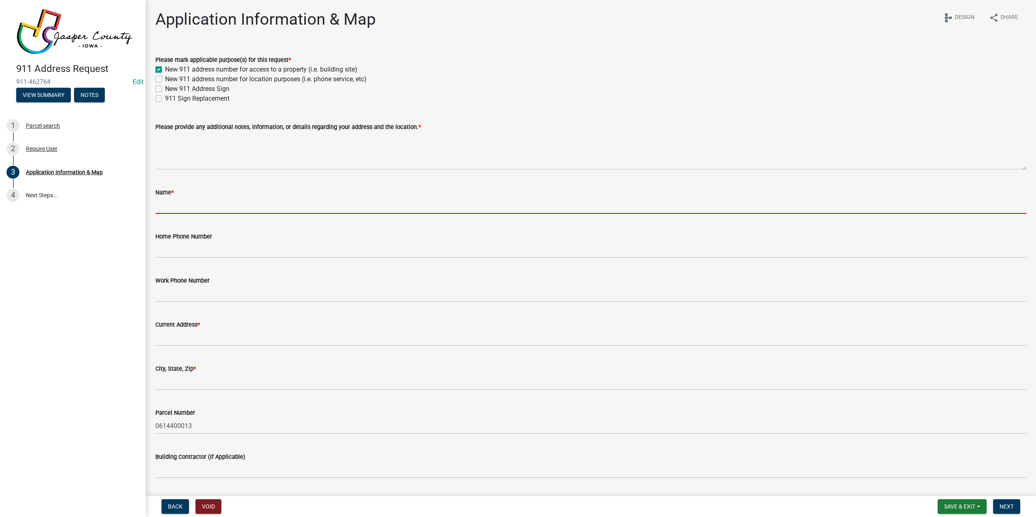
click at [182, 205] on input "Name *" at bounding box center [590, 205] width 871 height 17
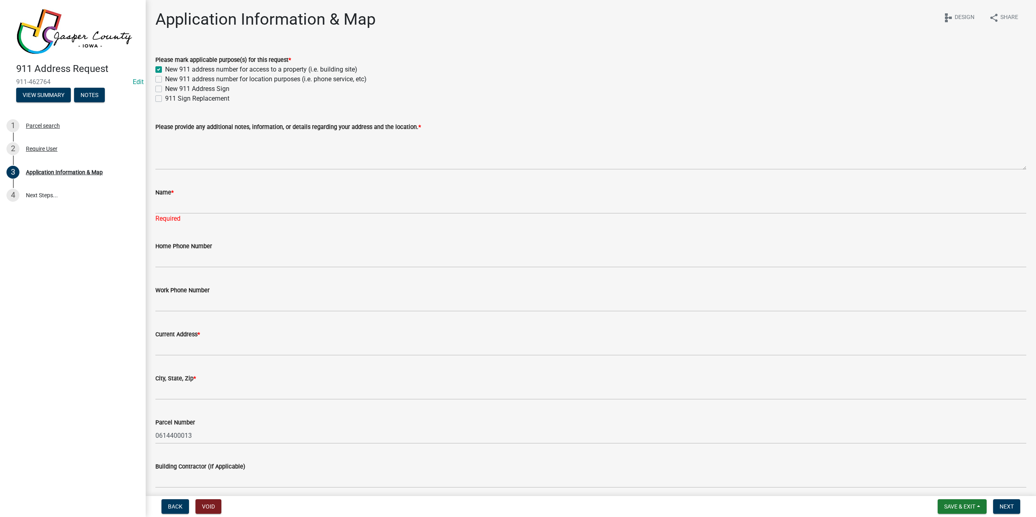
click at [219, 117] on div "Please provide any additional notes, information, or details regarding your add…" at bounding box center [590, 140] width 871 height 59
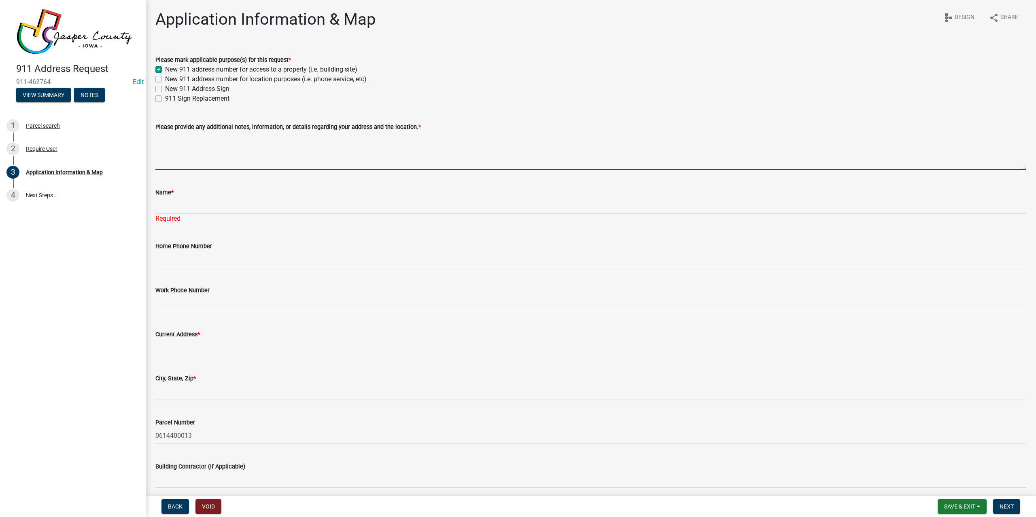
click at [198, 161] on textarea "Please provide any additional notes, information, or details regarding your add…" at bounding box center [590, 151] width 871 height 38
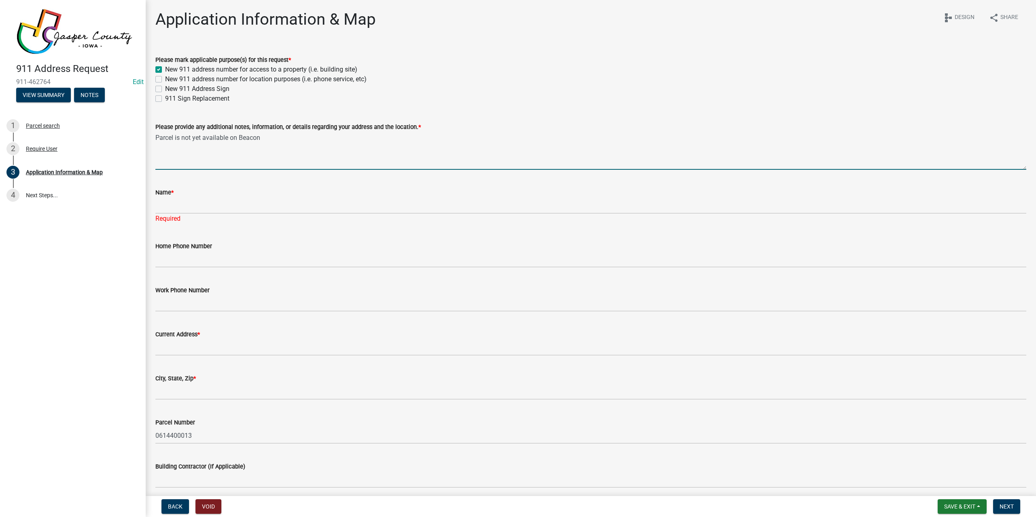
type textarea "Parcel is not yet available on Beacon"
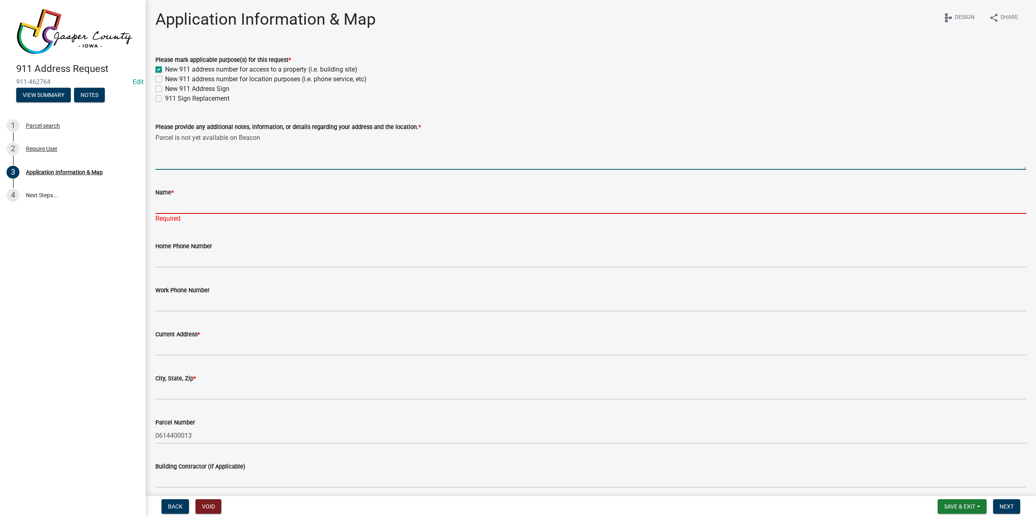
click at [184, 206] on input "Name *" at bounding box center [590, 205] width 871 height 17
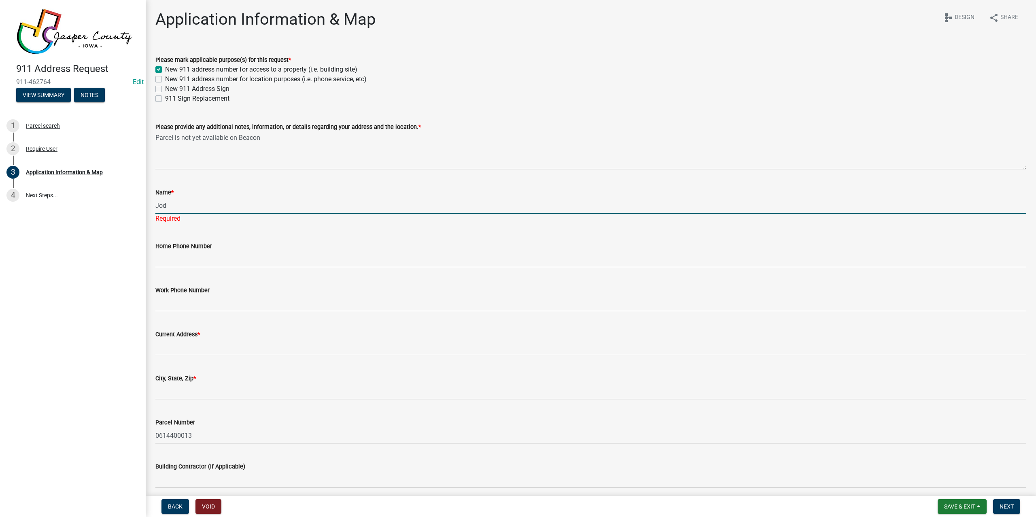
type input "Jod"
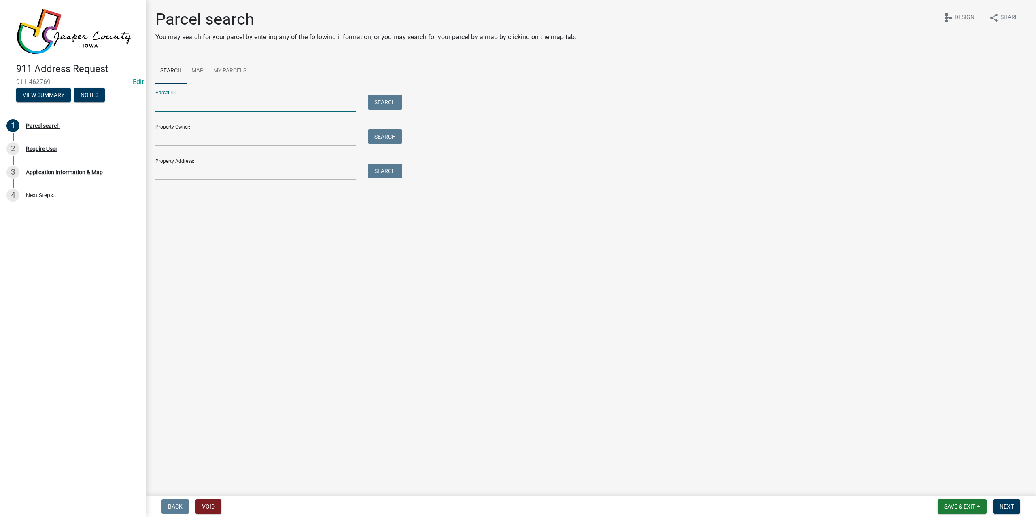
click at [174, 109] on input "Parcel ID:" at bounding box center [255, 103] width 200 height 17
type input "0"
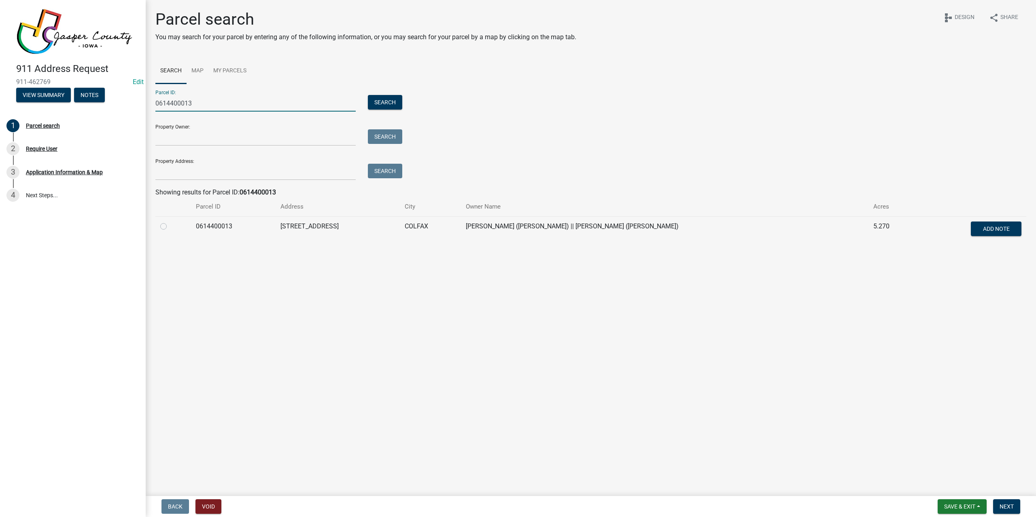
type input "0614400013"
click at [170, 222] on label at bounding box center [170, 222] width 0 height 0
click at [170, 227] on input "radio" at bounding box center [172, 224] width 5 height 5
radio input "true"
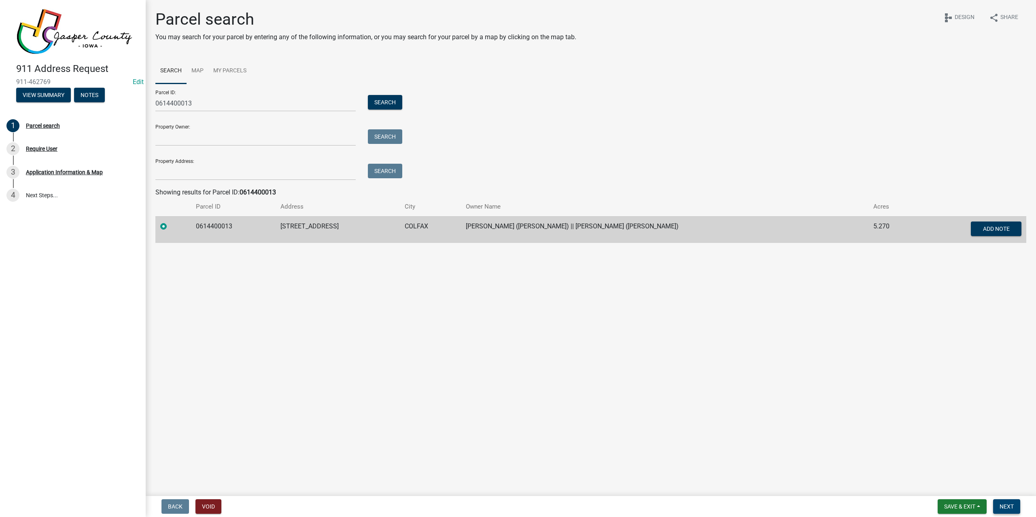
click at [1006, 504] on span "Next" at bounding box center [1006, 507] width 14 height 6
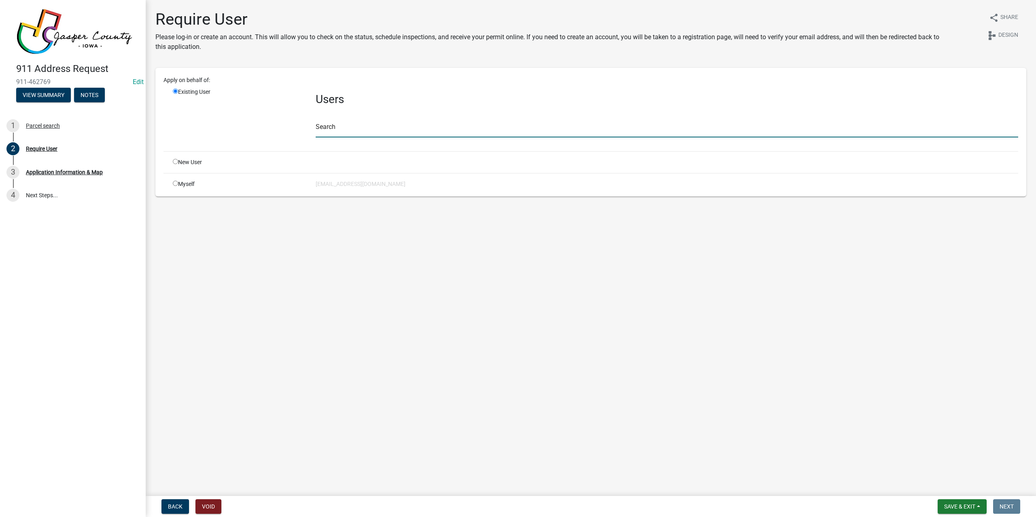
click at [366, 130] on input "text" at bounding box center [667, 129] width 702 height 17
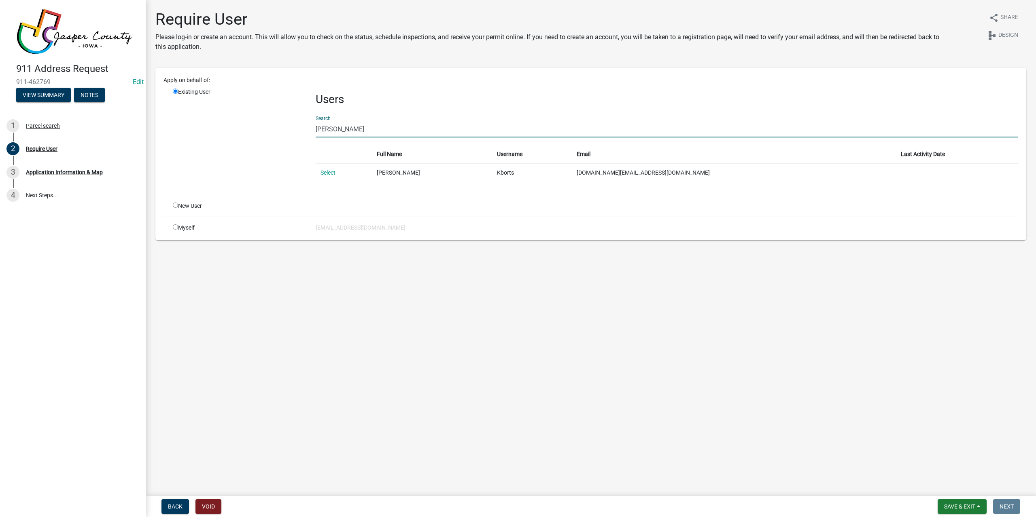
drag, startPoint x: 366, startPoint y: 130, endPoint x: 246, endPoint y: 125, distance: 120.3
click at [246, 125] on div "Existing User Users Search [PERSON_NAME] Full Name Username Email Last Activity…" at bounding box center [595, 138] width 857 height 101
type input "Jorden"
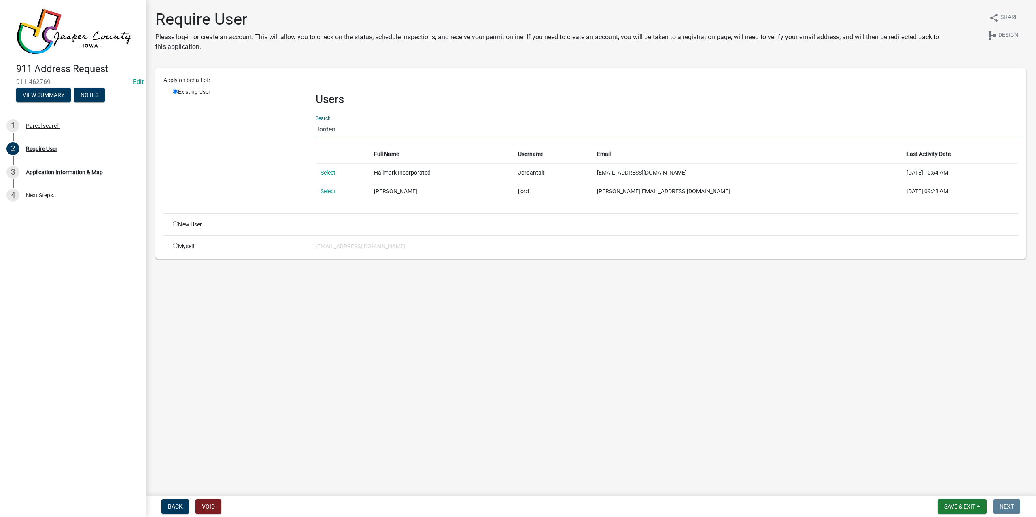
click at [177, 246] on input "radio" at bounding box center [175, 245] width 5 height 5
radio input "true"
radio input "false"
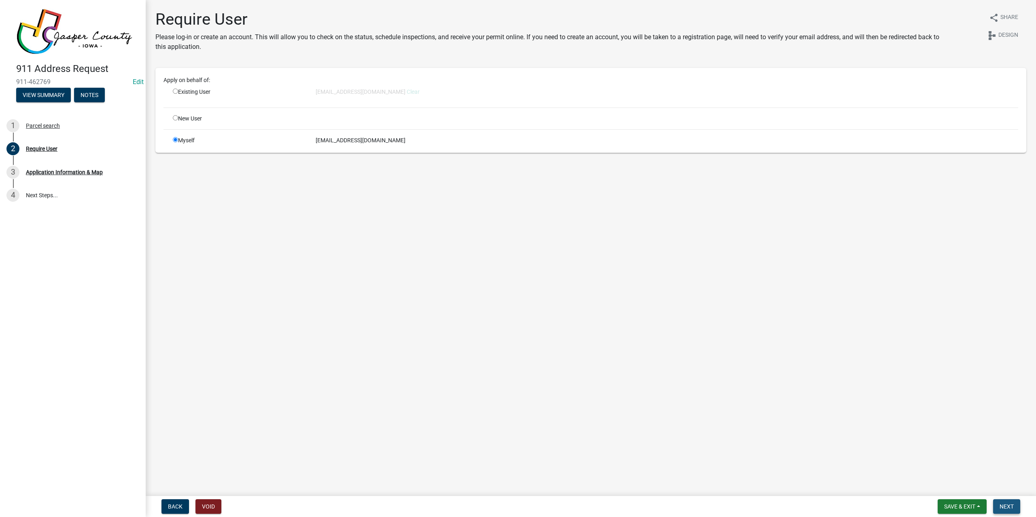
click at [1013, 509] on button "Next" at bounding box center [1006, 507] width 27 height 15
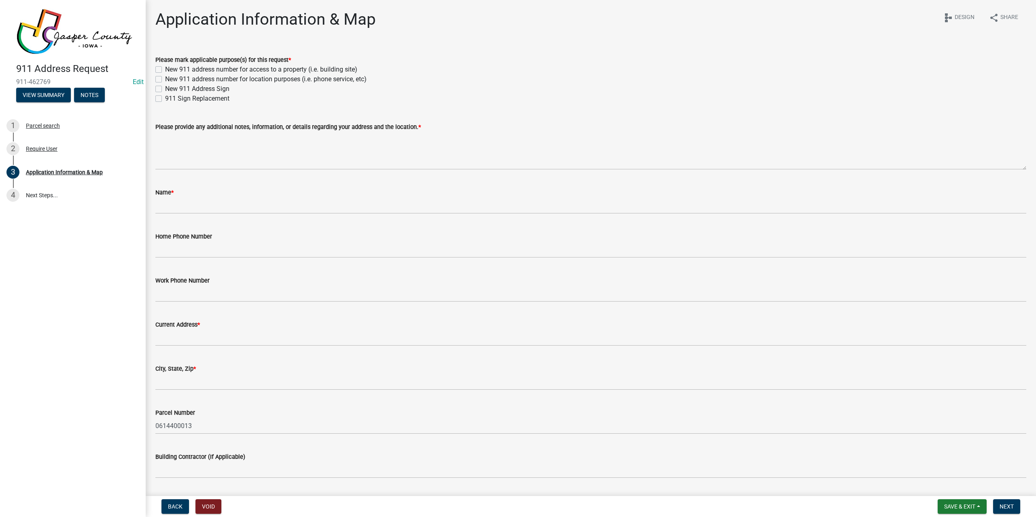
click at [165, 68] on label "New 911 address number for access to a property (i.e. building site)" at bounding box center [261, 70] width 192 height 10
click at [165, 68] on input "New 911 address number for access to a property (i.e. building site)" at bounding box center [167, 67] width 5 height 5
checkbox input "true"
checkbox input "false"
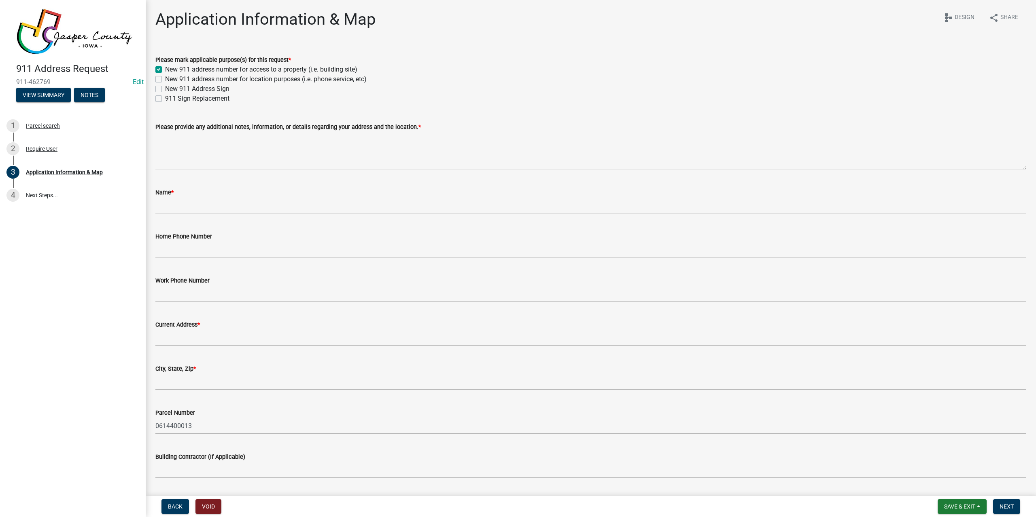
checkbox input "false"
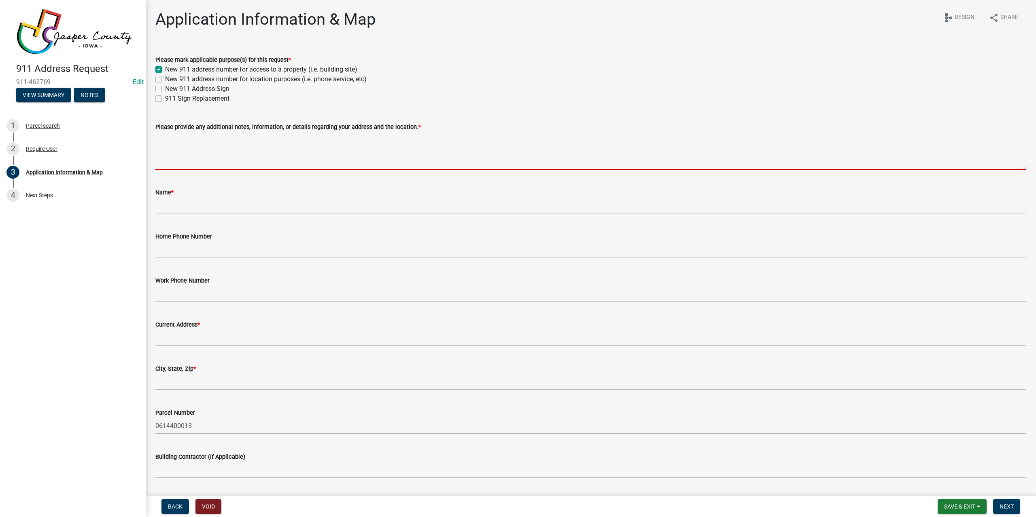
click at [180, 149] on textarea "Please provide any additional notes, information, or details regarding your add…" at bounding box center [590, 151] width 871 height 38
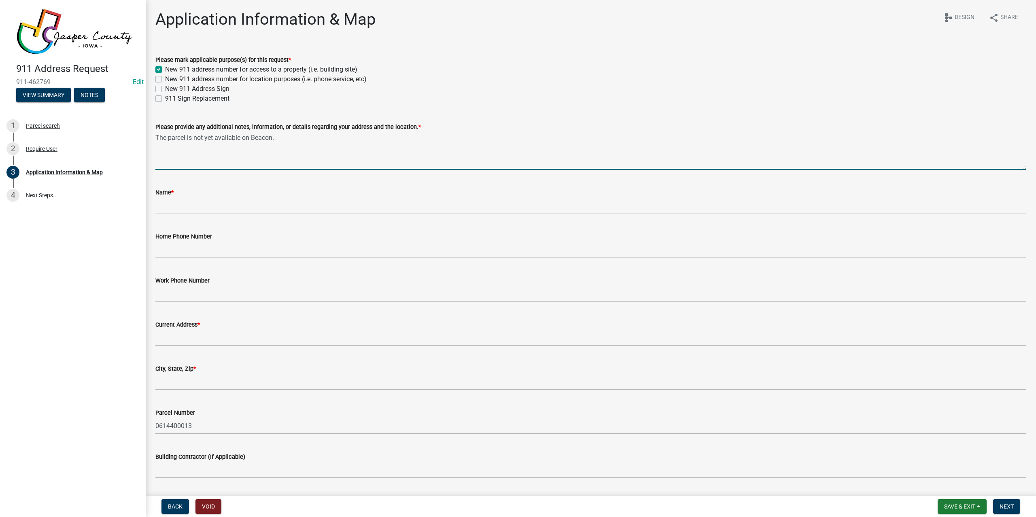
type textarea "The parcel is not yet available on Beacon."
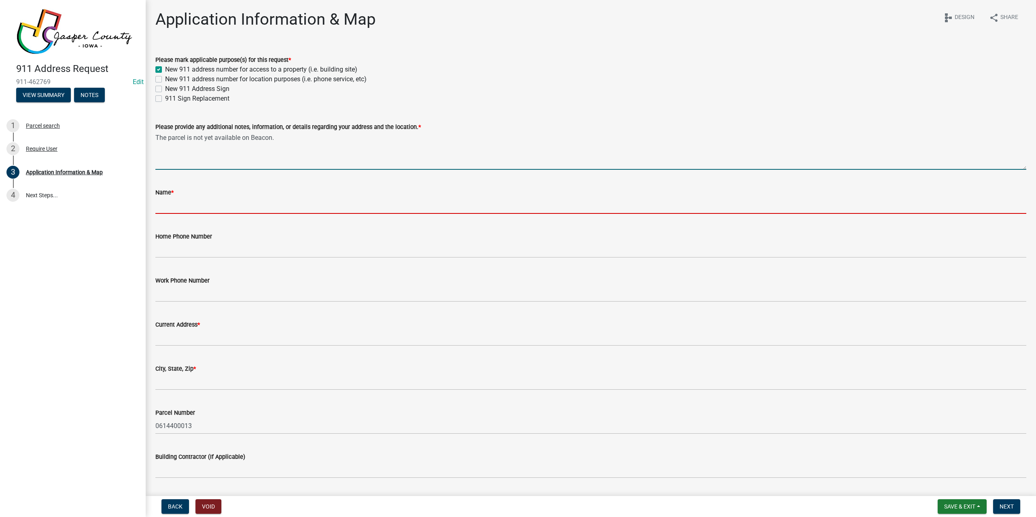
click at [187, 200] on input "Name *" at bounding box center [590, 205] width 871 height 17
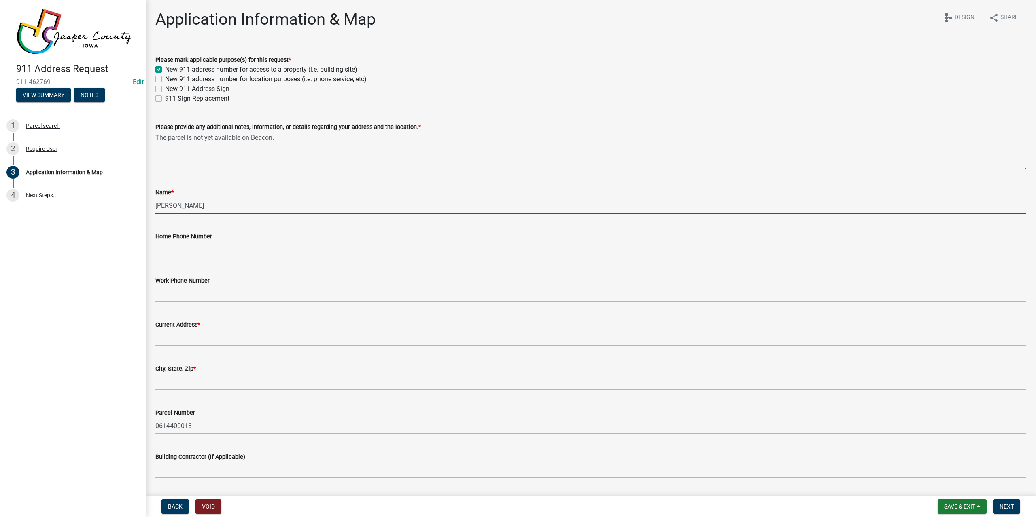
type input "[PERSON_NAME]"
click at [193, 254] on input "Home Phone Number" at bounding box center [590, 249] width 871 height 17
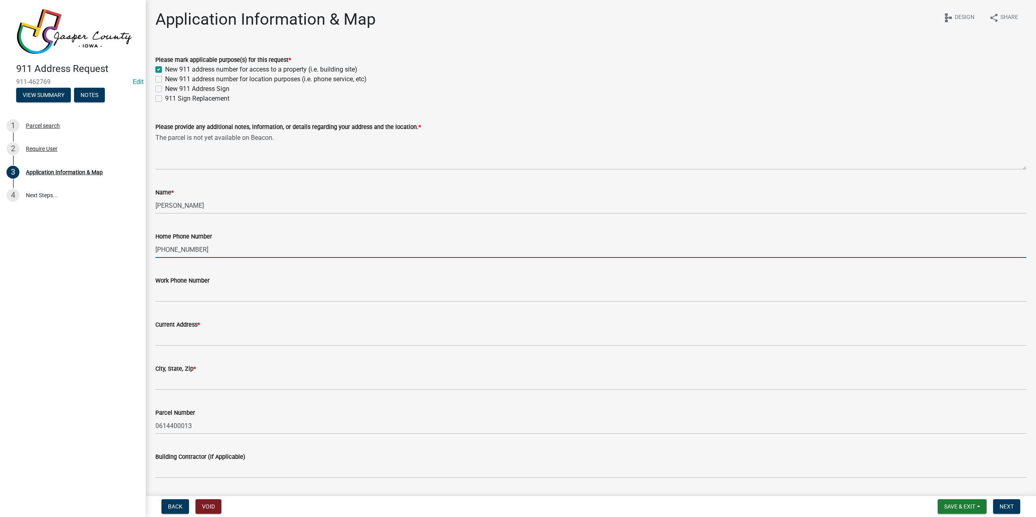
type input "[PHONE_NUMBER]"
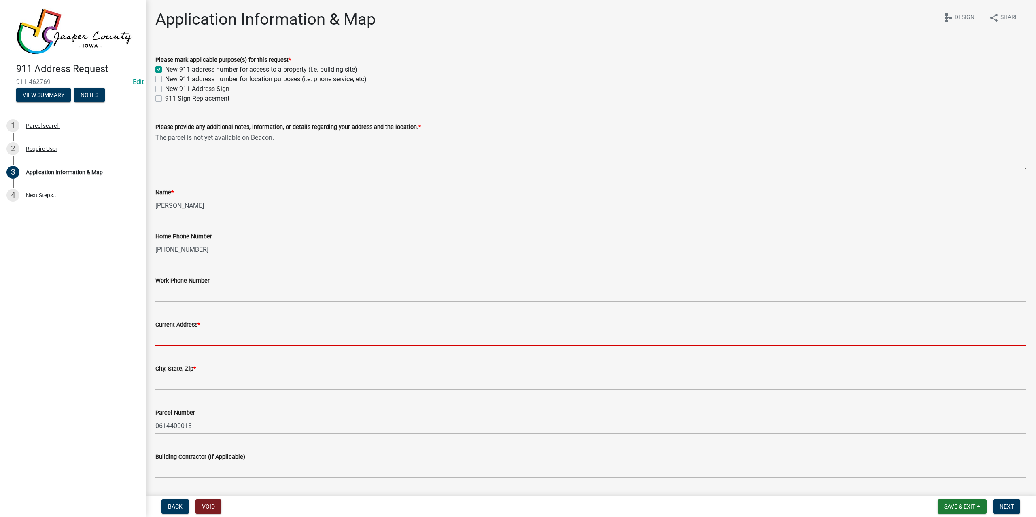
click at [191, 337] on input "Current Address *" at bounding box center [590, 338] width 871 height 17
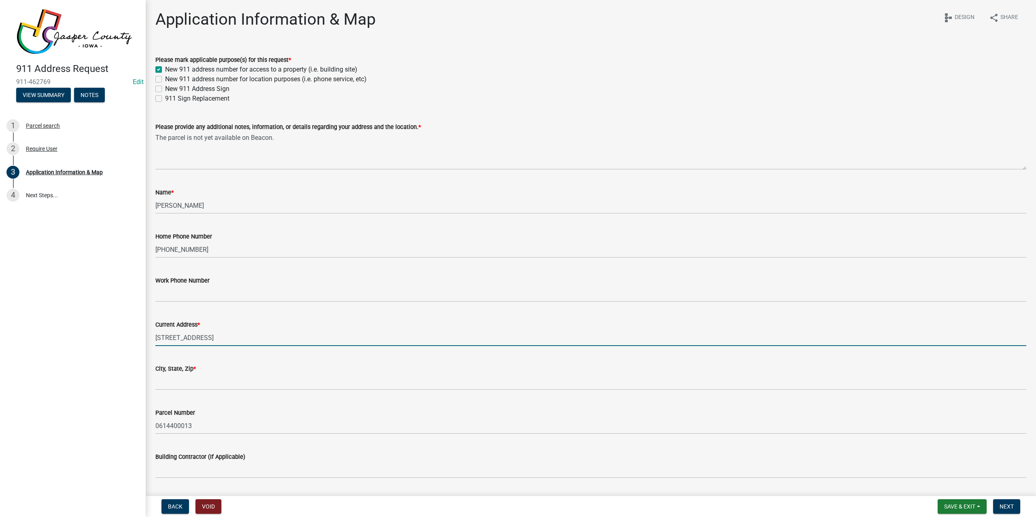
type input "[STREET_ADDRESS]"
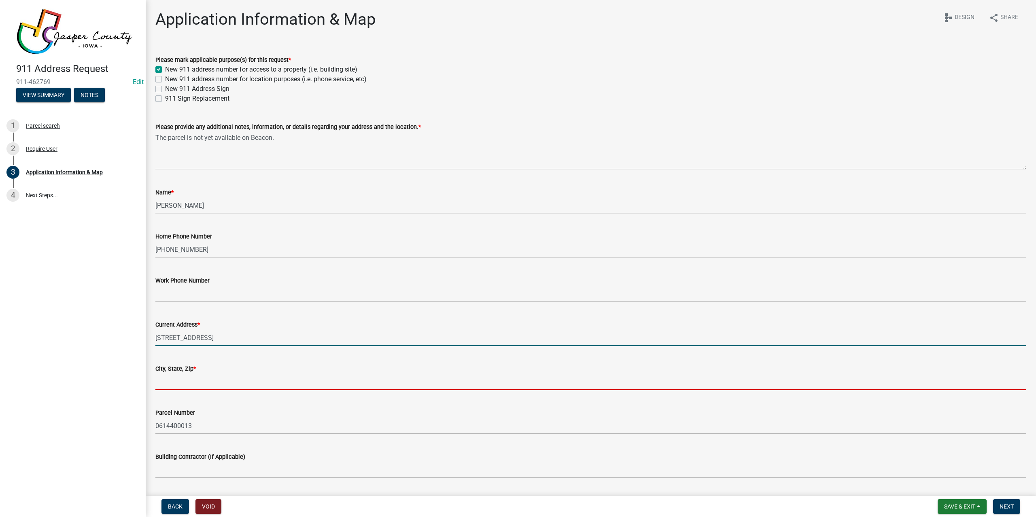
click at [210, 380] on input "City, State, Zip *" at bounding box center [590, 382] width 871 height 17
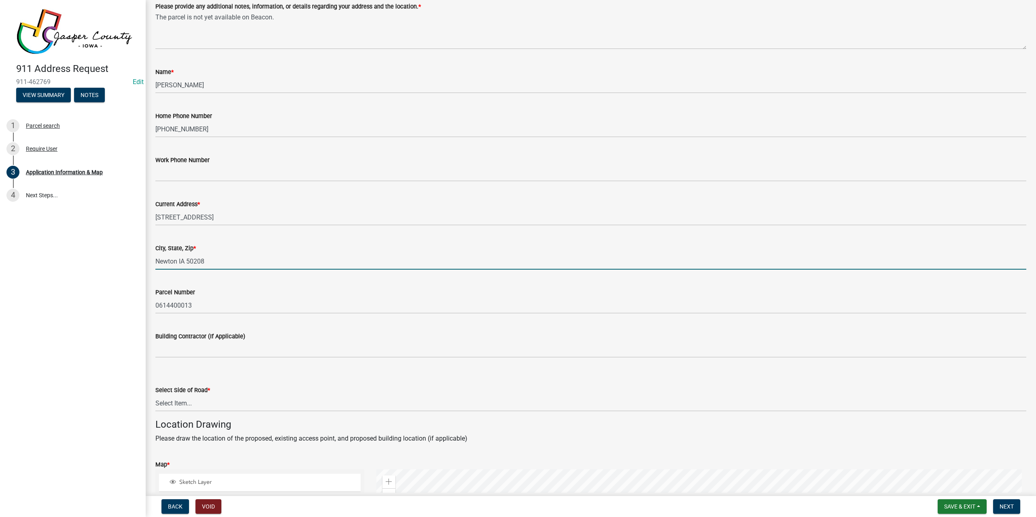
scroll to position [121, 0]
type input "Newton IA 50208"
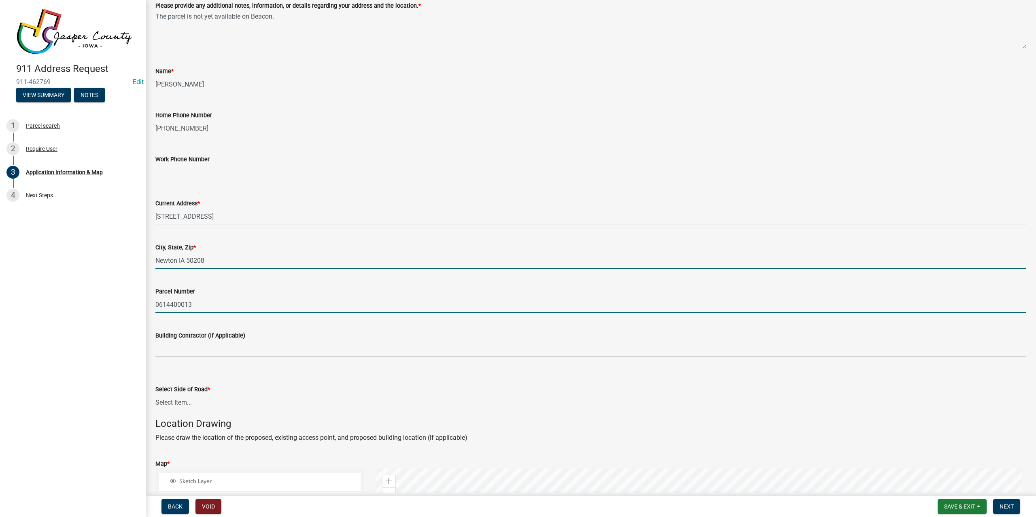
click at [229, 307] on input "0614400013" at bounding box center [590, 305] width 871 height 17
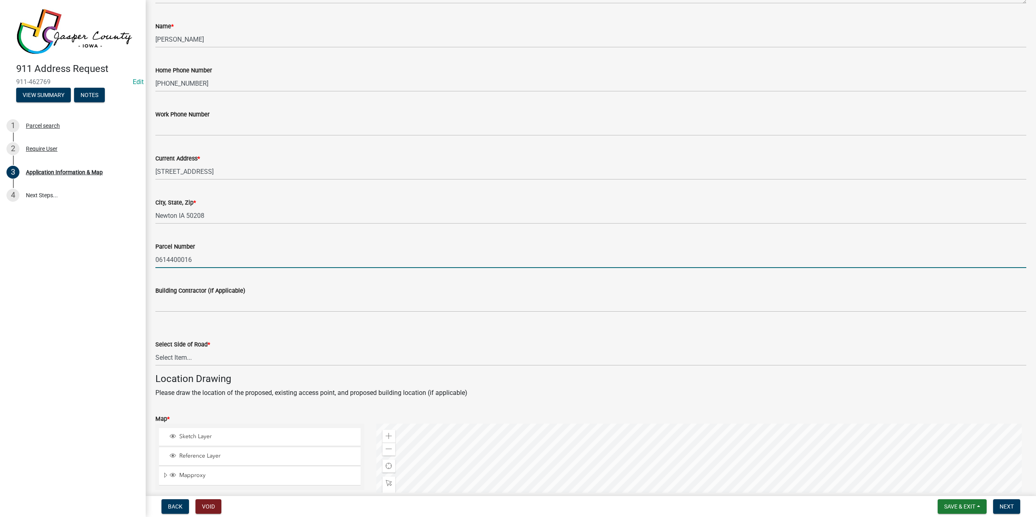
scroll to position [202, 0]
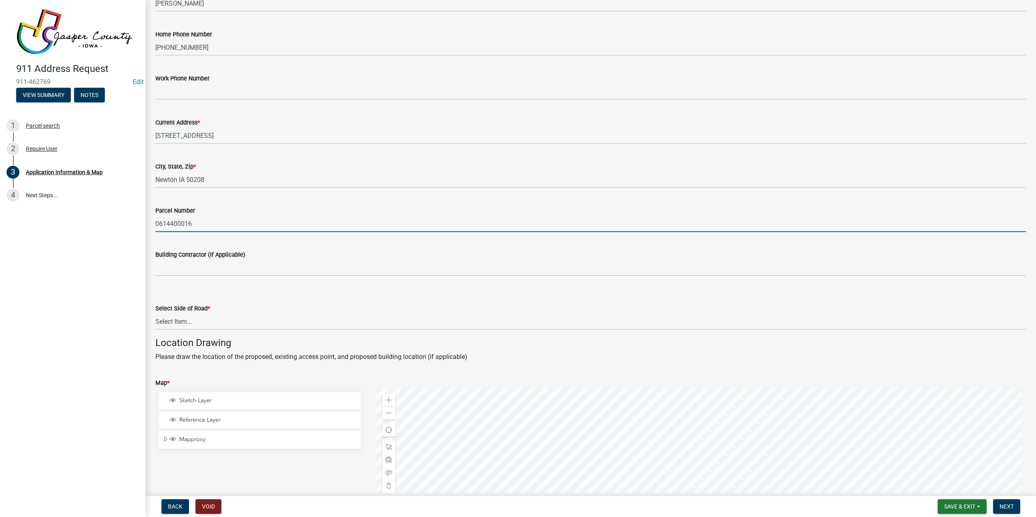
type input "0614400016"
click at [248, 320] on select "Select Item... [GEOGRAPHIC_DATA]" at bounding box center [590, 321] width 871 height 17
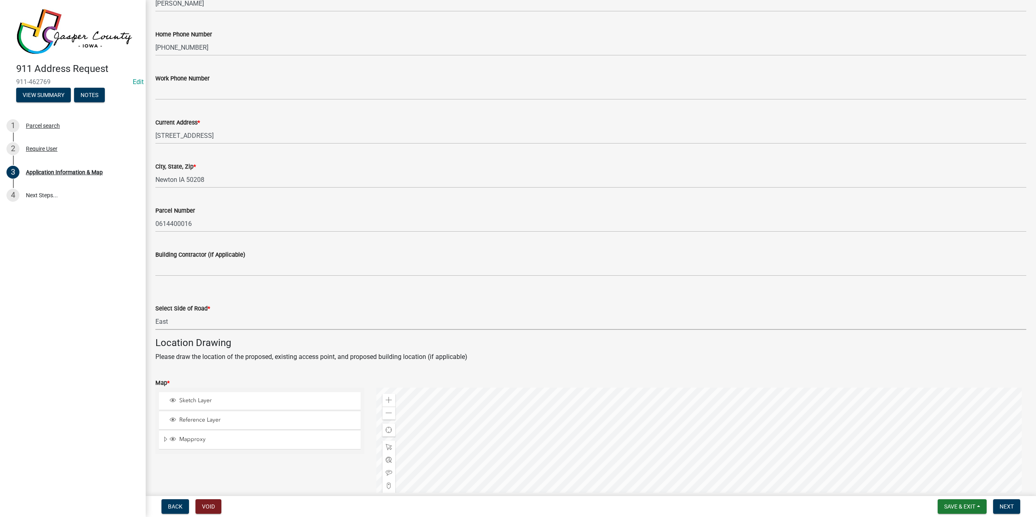
click at [155, 313] on select "Select Item... [GEOGRAPHIC_DATA]" at bounding box center [590, 321] width 871 height 17
select select "e6b1a67d-ce77-4093-a4ac-4940c5bd1d6f"
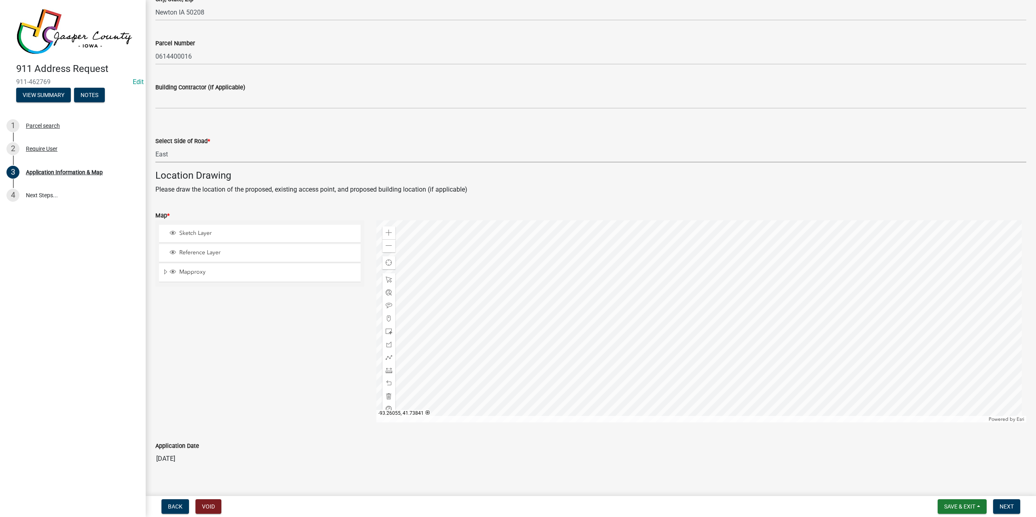
scroll to position [381, 0]
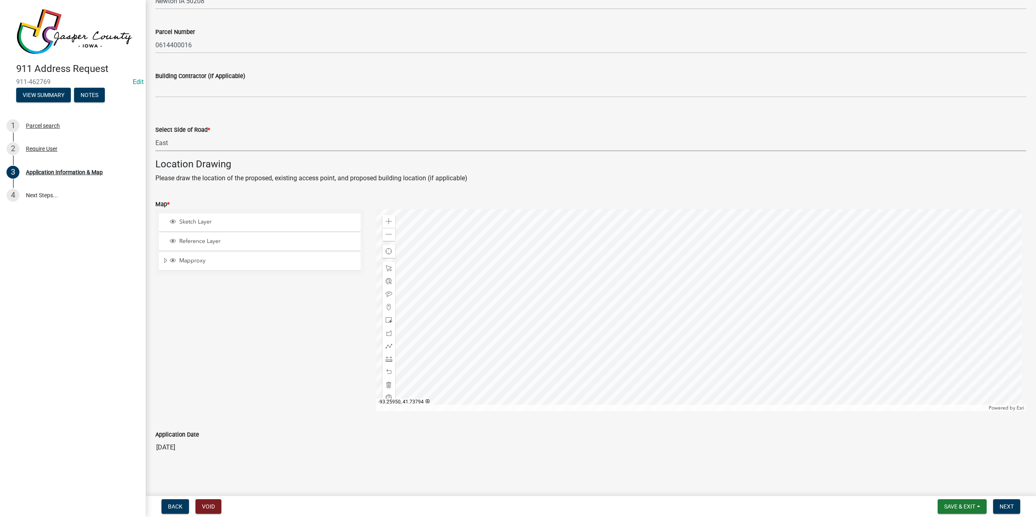
click at [687, 364] on div at bounding box center [701, 310] width 650 height 202
click at [386, 267] on span at bounding box center [388, 268] width 6 height 6
click at [680, 347] on div at bounding box center [701, 310] width 650 height 202
click at [389, 237] on span at bounding box center [388, 234] width 6 height 6
click at [651, 311] on div at bounding box center [701, 310] width 650 height 202
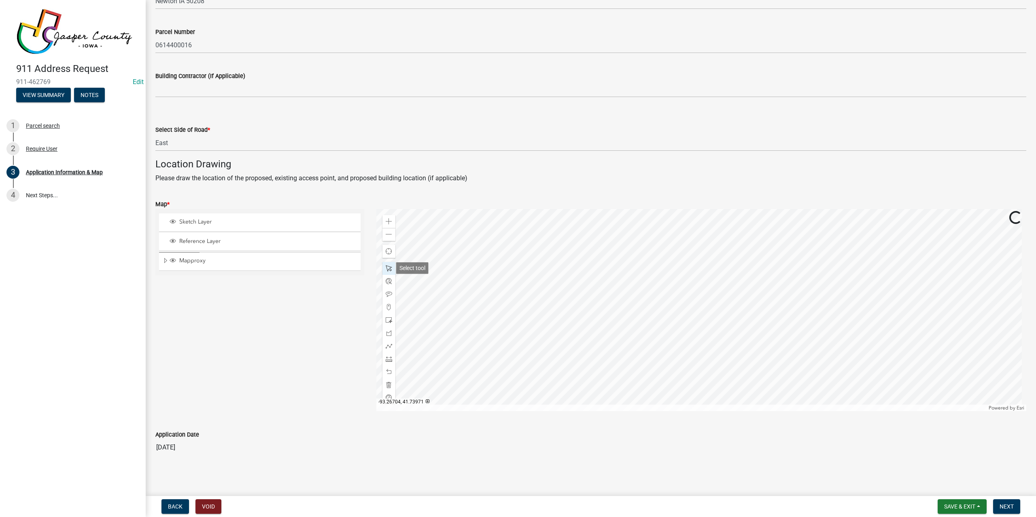
click at [385, 270] on span at bounding box center [388, 268] width 6 height 6
click at [671, 323] on div at bounding box center [701, 310] width 650 height 202
click at [391, 266] on div at bounding box center [388, 268] width 13 height 13
click at [668, 314] on div at bounding box center [701, 310] width 650 height 202
click at [618, 275] on div at bounding box center [701, 310] width 650 height 202
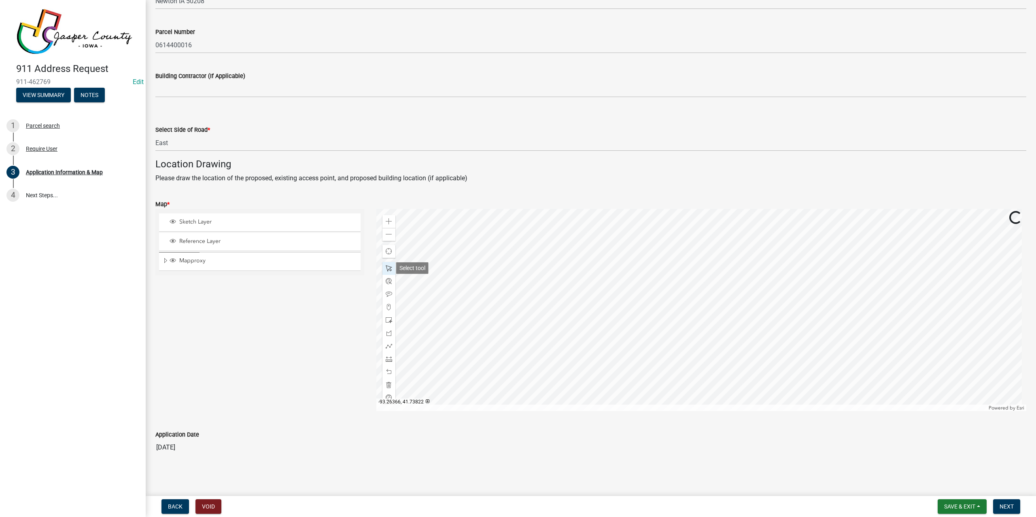
click at [389, 267] on span at bounding box center [388, 268] width 6 height 6
click at [653, 301] on div at bounding box center [701, 310] width 650 height 202
click at [549, 328] on div at bounding box center [701, 310] width 650 height 202
click at [388, 308] on span at bounding box center [388, 307] width 6 height 6
click at [527, 350] on div at bounding box center [701, 310] width 650 height 202
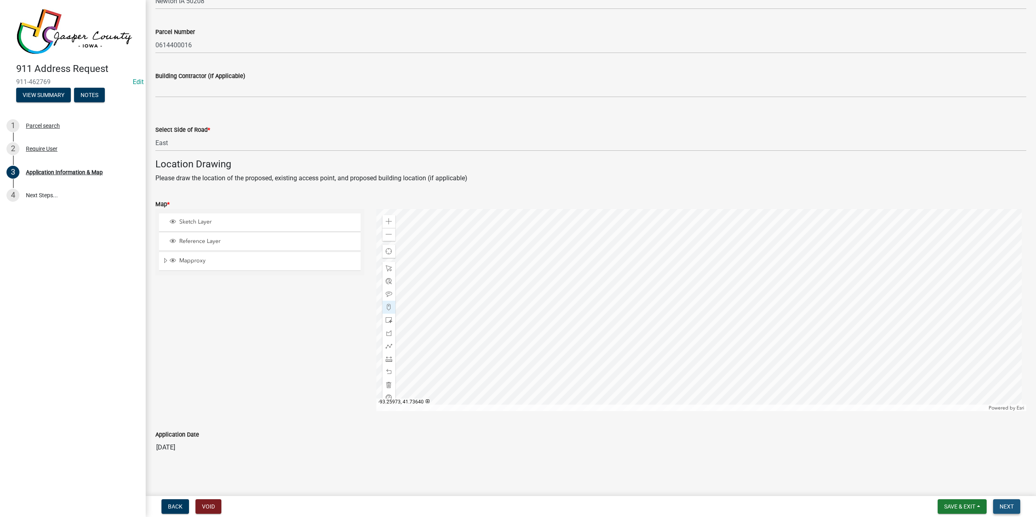
click at [1010, 506] on span "Next" at bounding box center [1006, 507] width 14 height 6
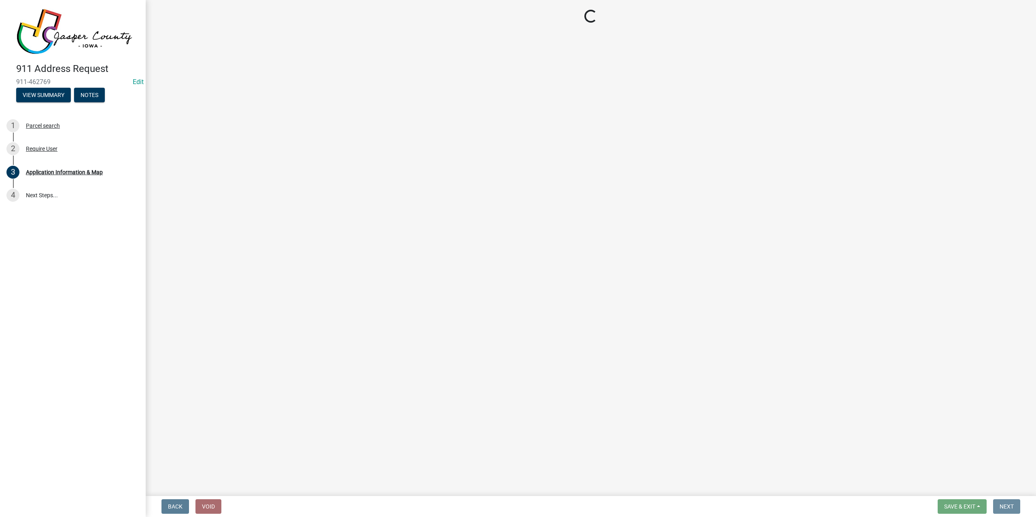
scroll to position [0, 0]
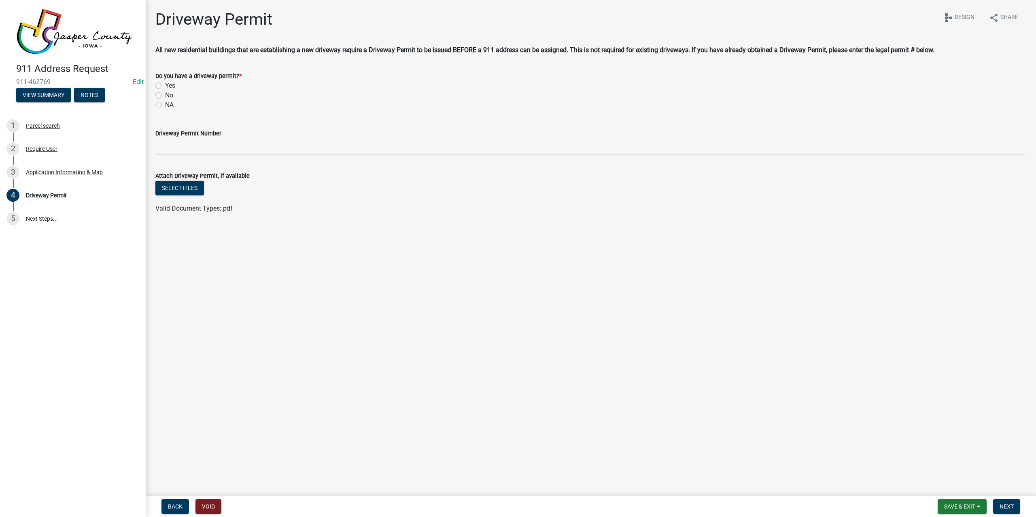
click at [158, 108] on div "NA" at bounding box center [590, 105] width 871 height 10
click at [165, 87] on label "Yes" at bounding box center [170, 86] width 10 height 10
click at [165, 86] on input "Yes" at bounding box center [167, 83] width 5 height 5
radio input "true"
click at [1013, 505] on span "Next" at bounding box center [1006, 507] width 14 height 6
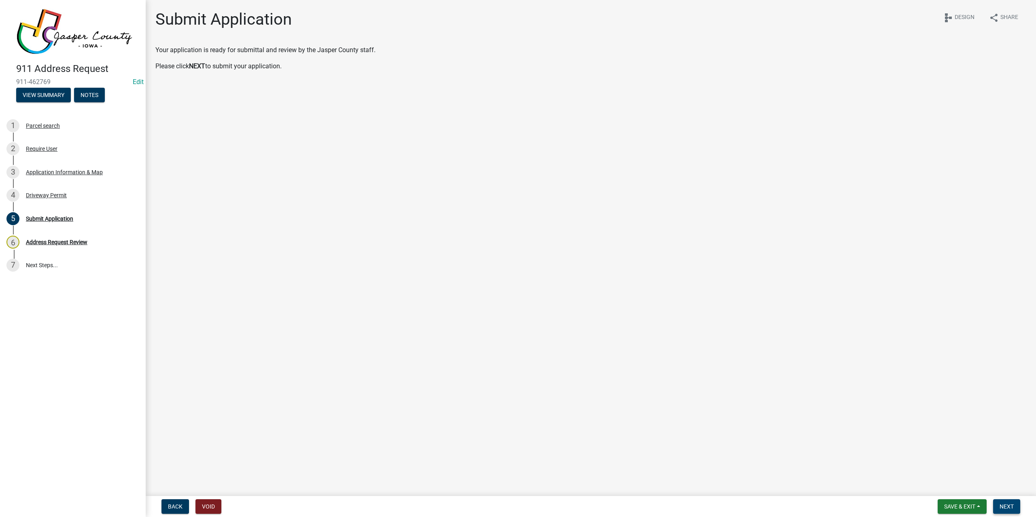
click at [1006, 508] on span "Next" at bounding box center [1006, 507] width 14 height 6
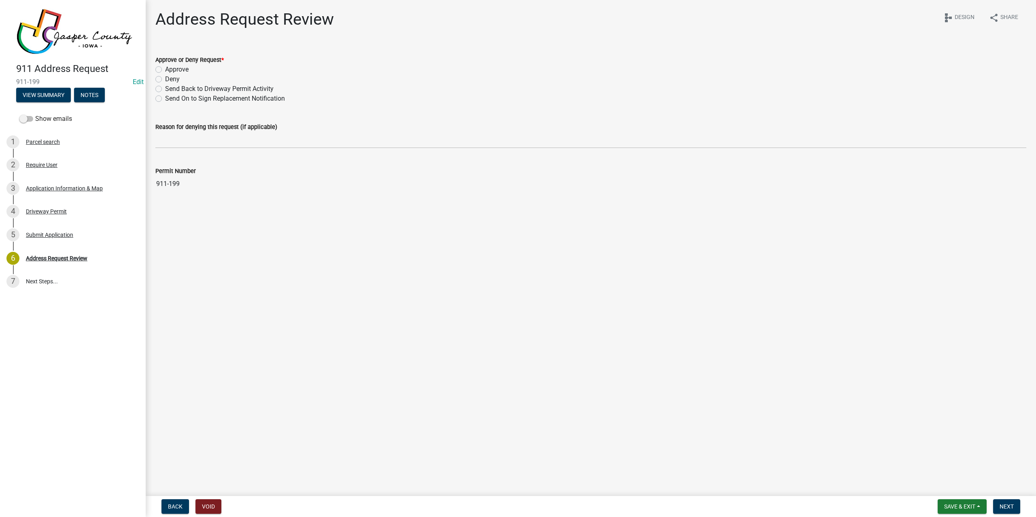
click at [162, 70] on div "Approve" at bounding box center [590, 70] width 871 height 10
click at [165, 70] on label "Approve" at bounding box center [176, 70] width 23 height 10
click at [165, 70] on input "Approve" at bounding box center [167, 67] width 5 height 5
radio input "true"
click at [1006, 508] on span "Next" at bounding box center [1006, 507] width 14 height 6
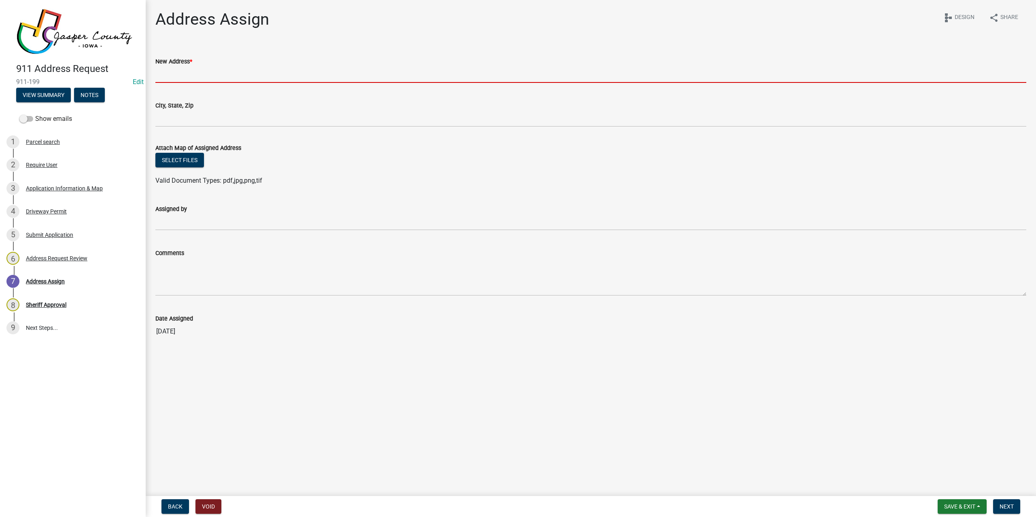
click at [200, 76] on input "New Address *" at bounding box center [590, 74] width 871 height 17
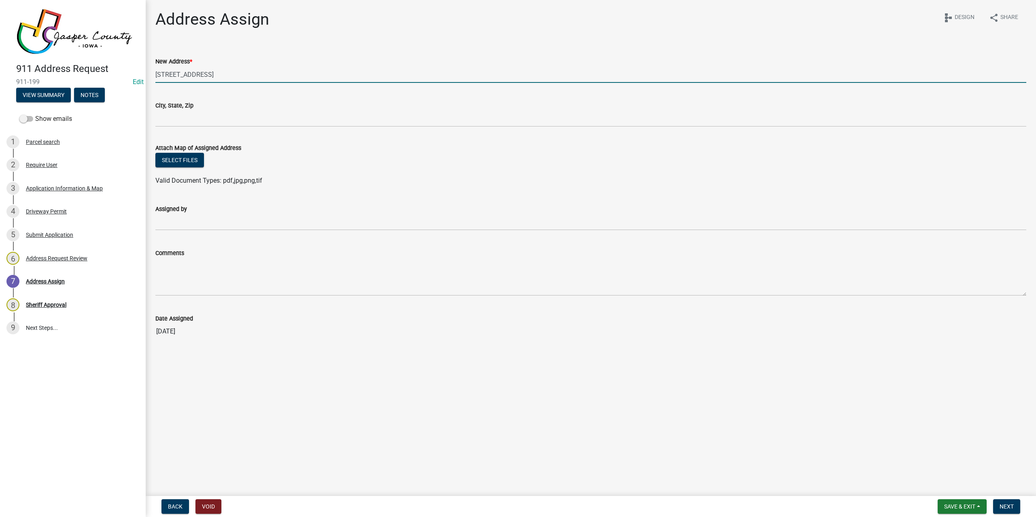
type input "[STREET_ADDRESS]"
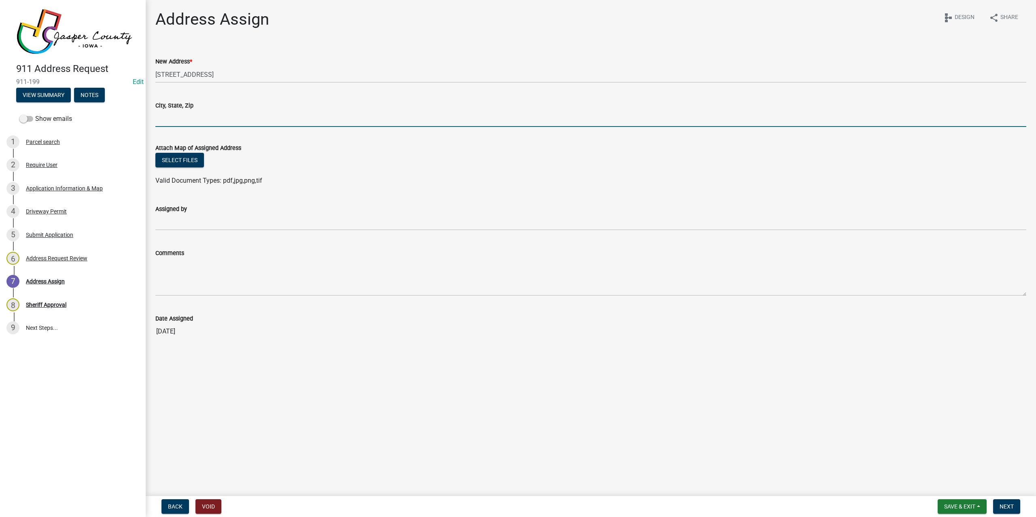
click at [178, 121] on input "City, State, Zip" at bounding box center [590, 118] width 871 height 17
click at [193, 119] on input "City, State, Zip" at bounding box center [590, 118] width 871 height 17
type input "Colfax IA 50054"
click at [178, 158] on button "Select files" at bounding box center [179, 160] width 49 height 15
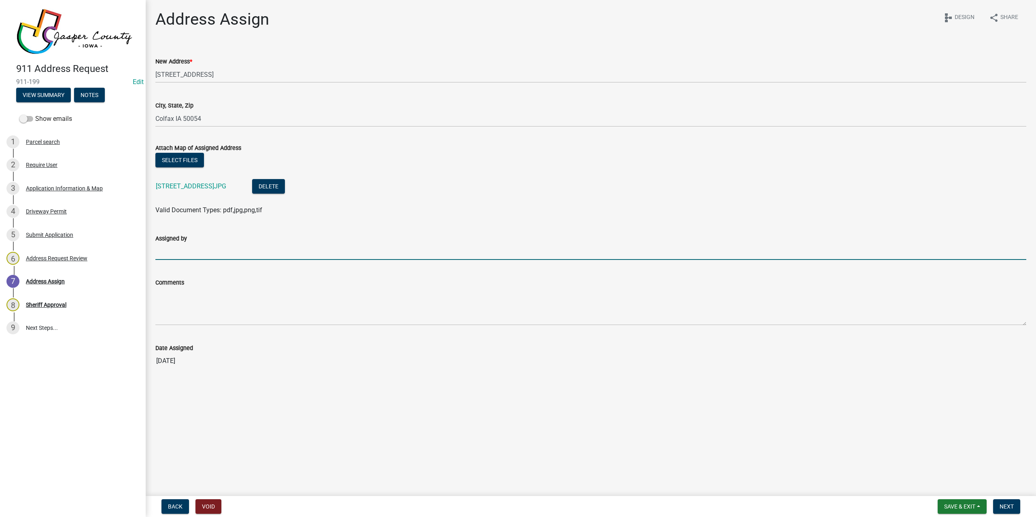
click at [179, 253] on input "Assigned by" at bounding box center [590, 252] width 871 height 17
type input "[PERSON_NAME] MEC"
click at [175, 303] on textarea "Comments" at bounding box center [590, 307] width 871 height 38
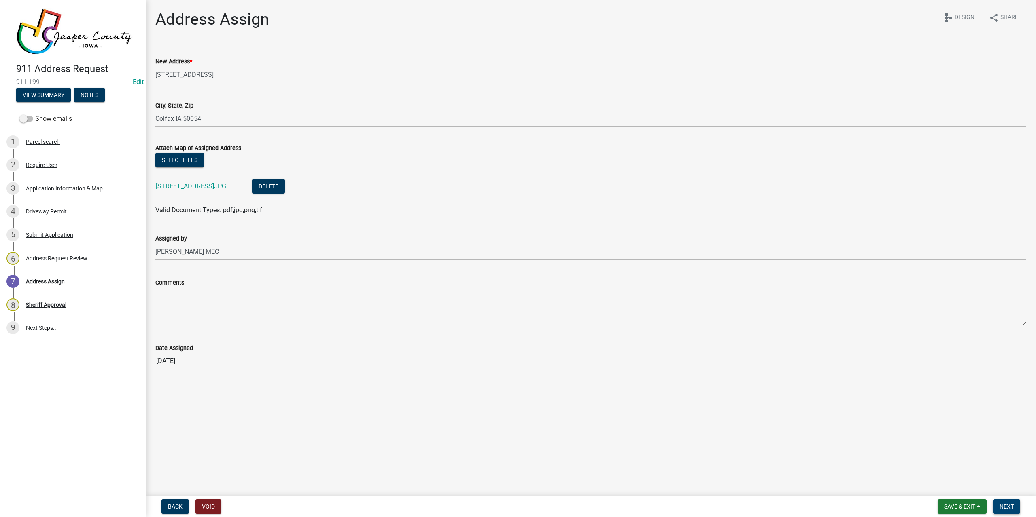
click at [1011, 510] on span "Next" at bounding box center [1006, 507] width 14 height 6
